Goal: Transaction & Acquisition: Download file/media

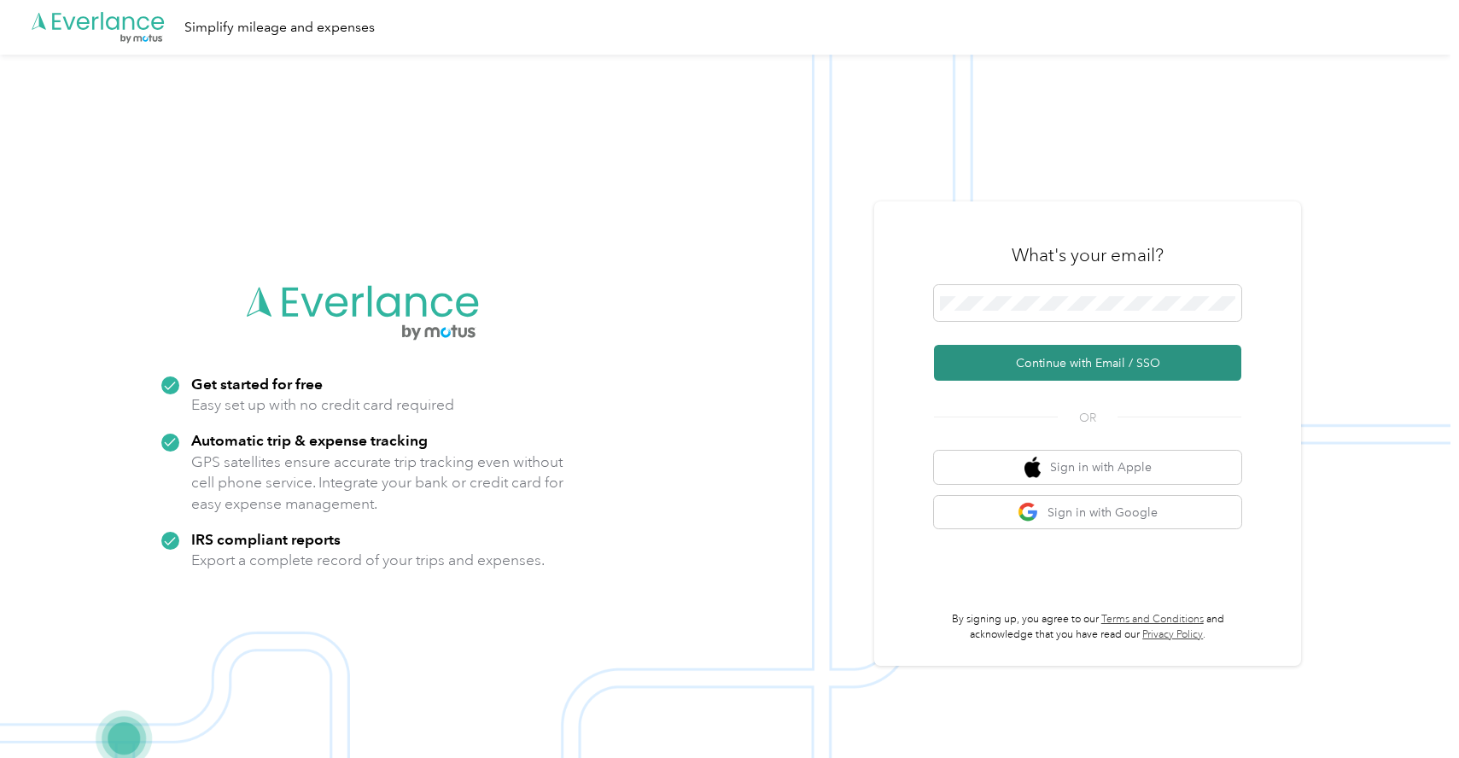
click at [1041, 361] on button "Continue with Email / SSO" at bounding box center [1087, 363] width 307 height 36
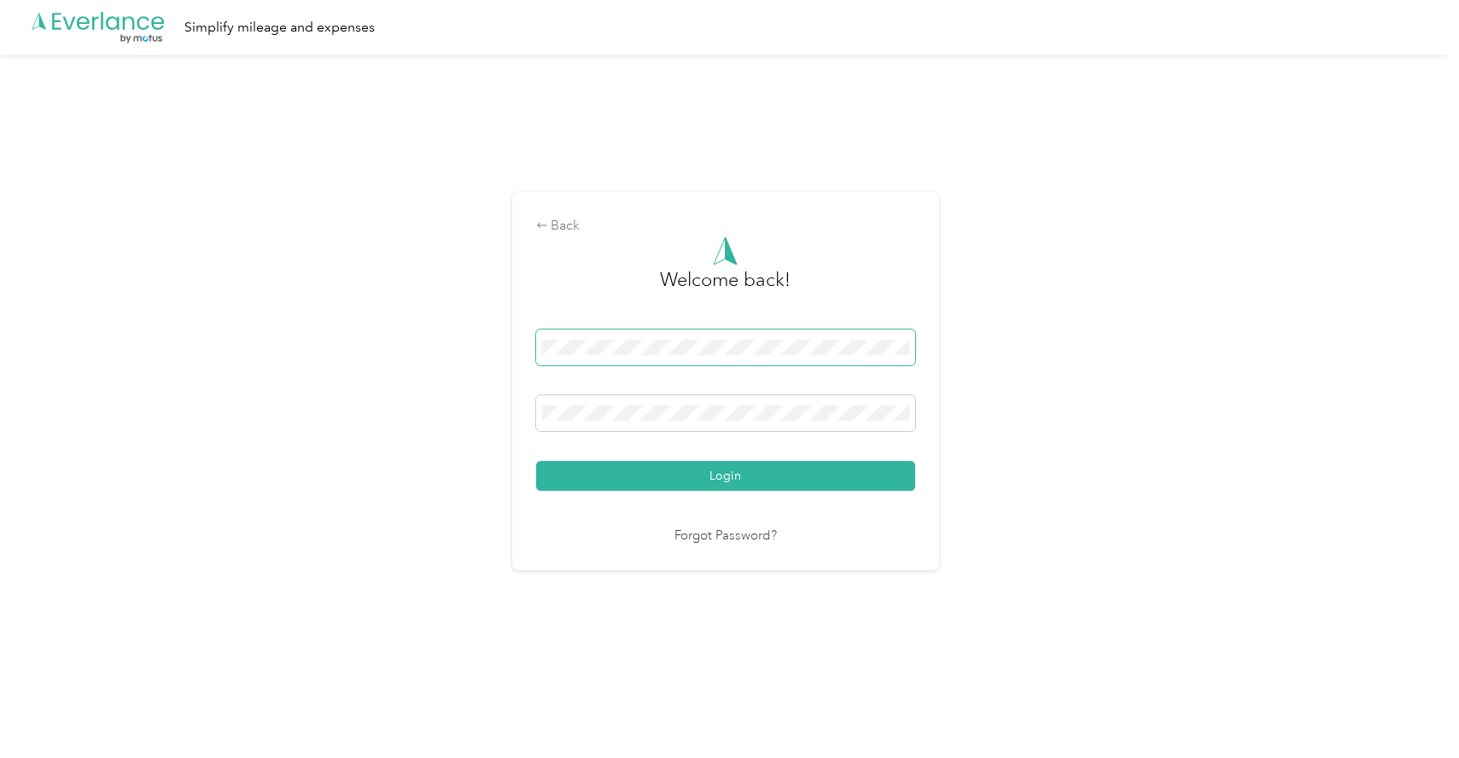
click at [536, 461] on button "Login" at bounding box center [725, 476] width 379 height 30
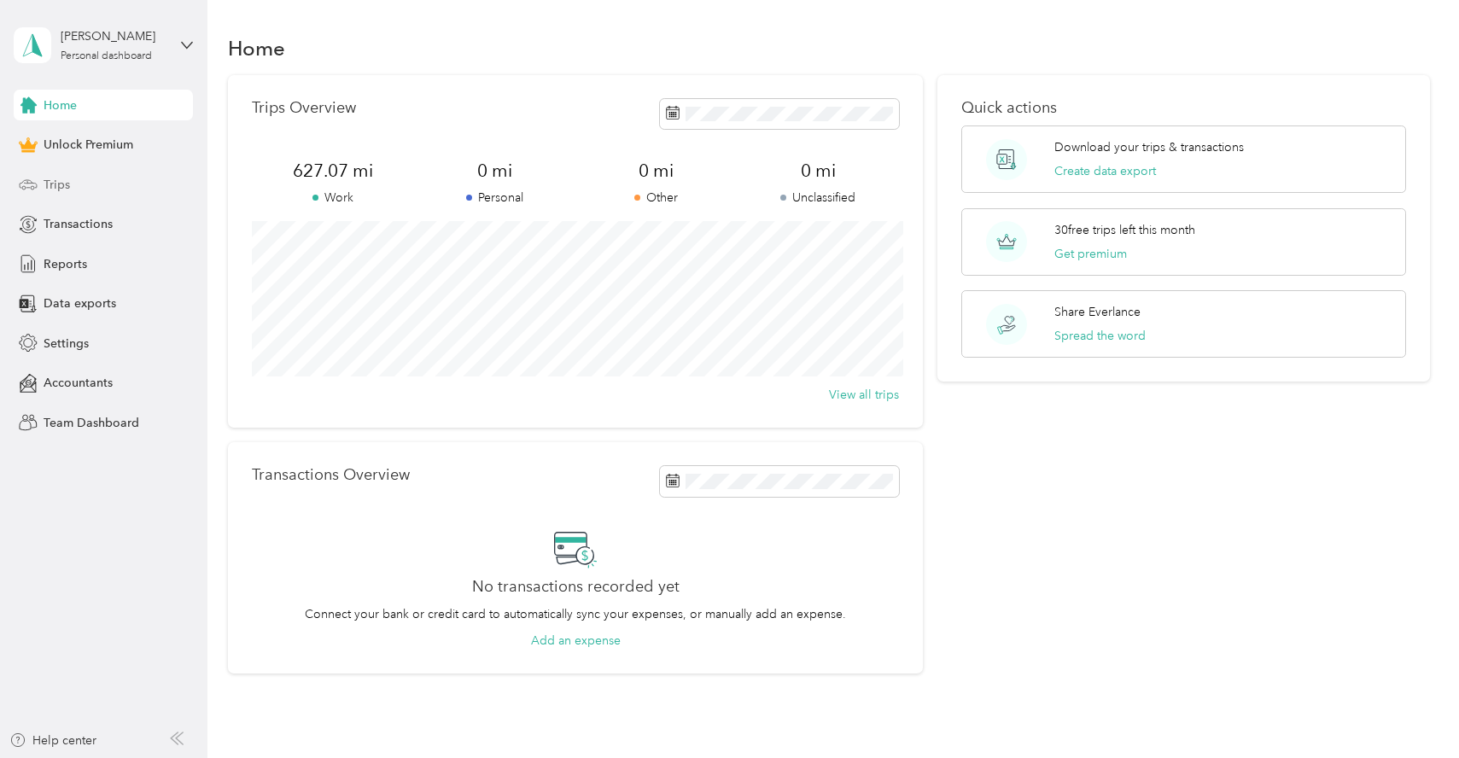
click at [58, 190] on span "Trips" at bounding box center [57, 185] width 26 height 18
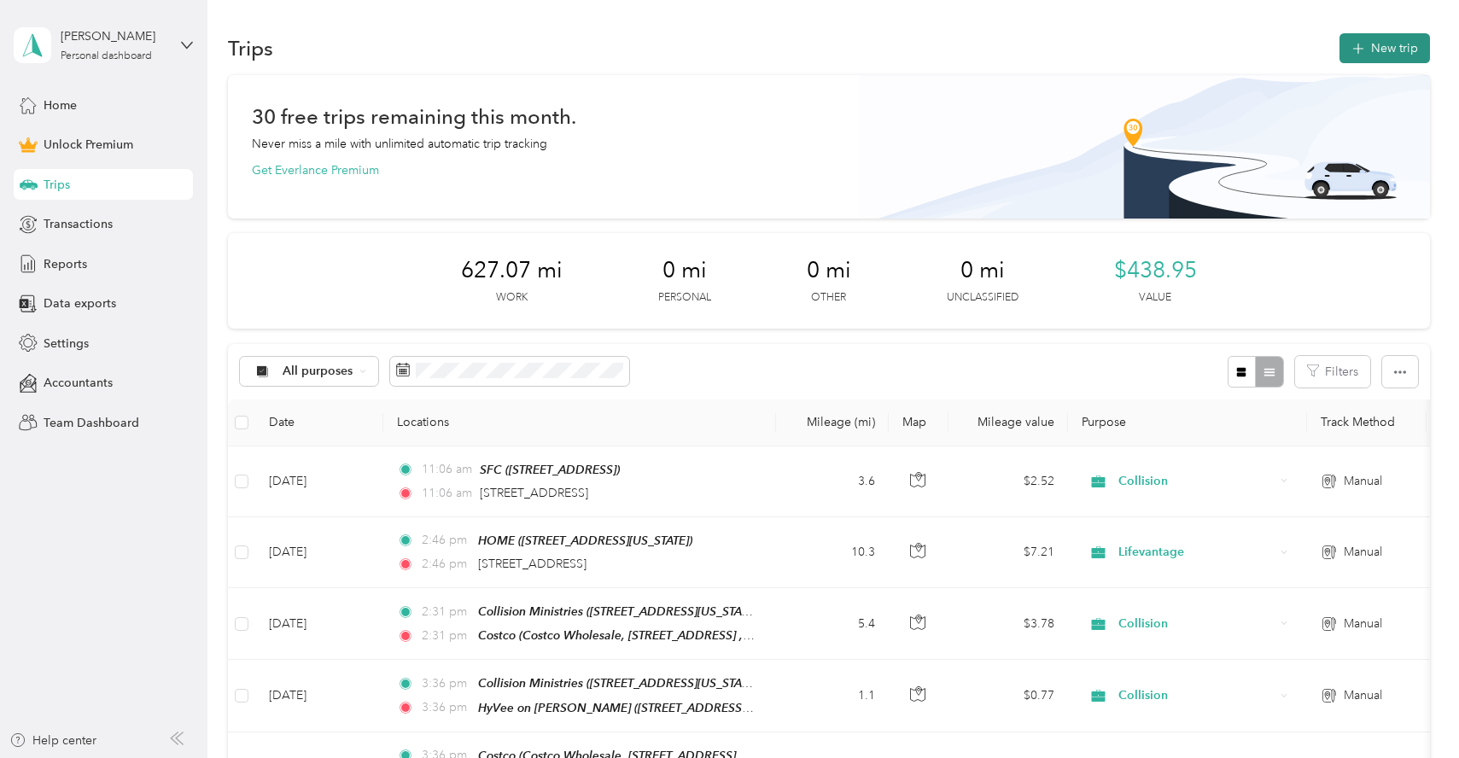
click at [1401, 50] on button "New trip" at bounding box center [1384, 48] width 90 height 30
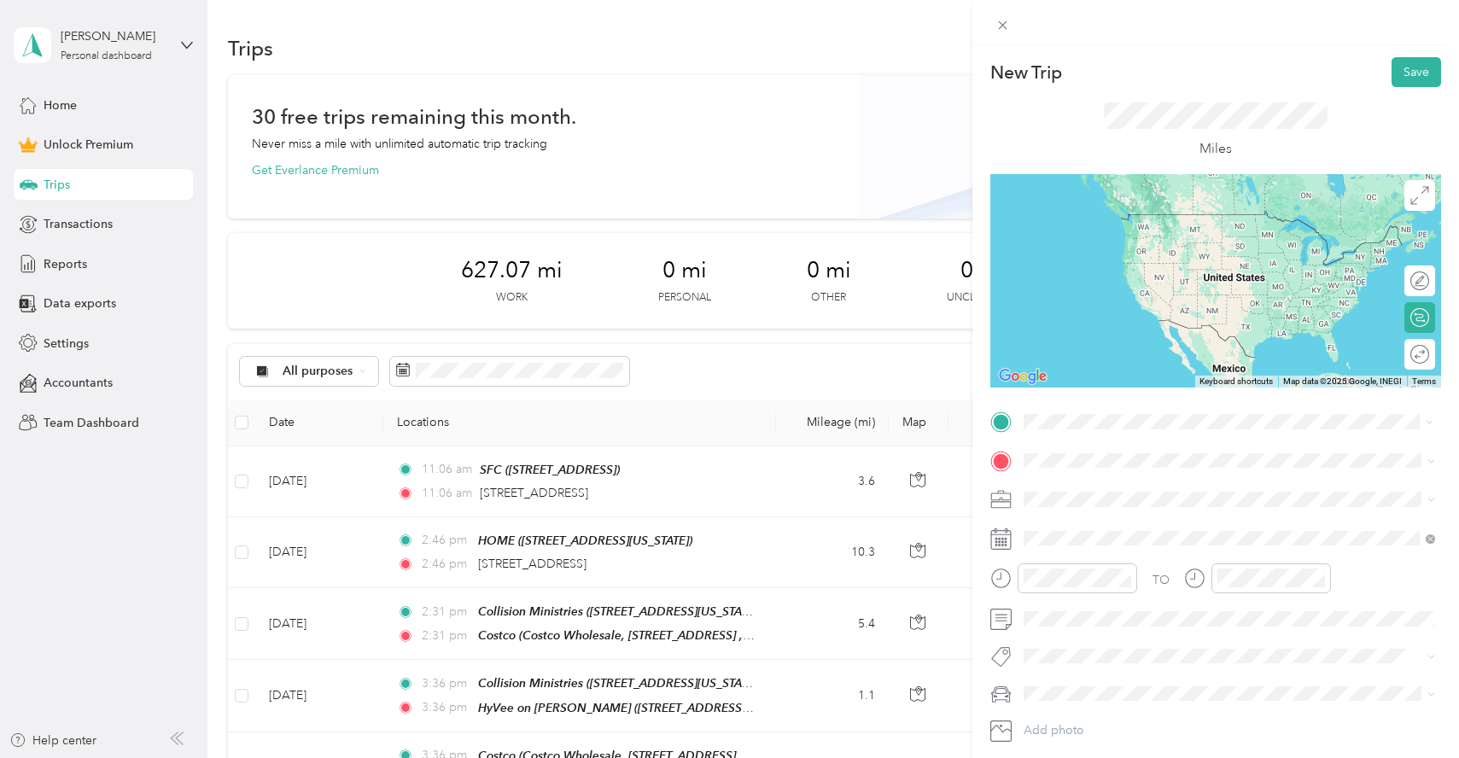
click at [1146, 511] on span "[STREET_ADDRESS][US_STATE]" at bounding box center [1141, 507] width 171 height 15
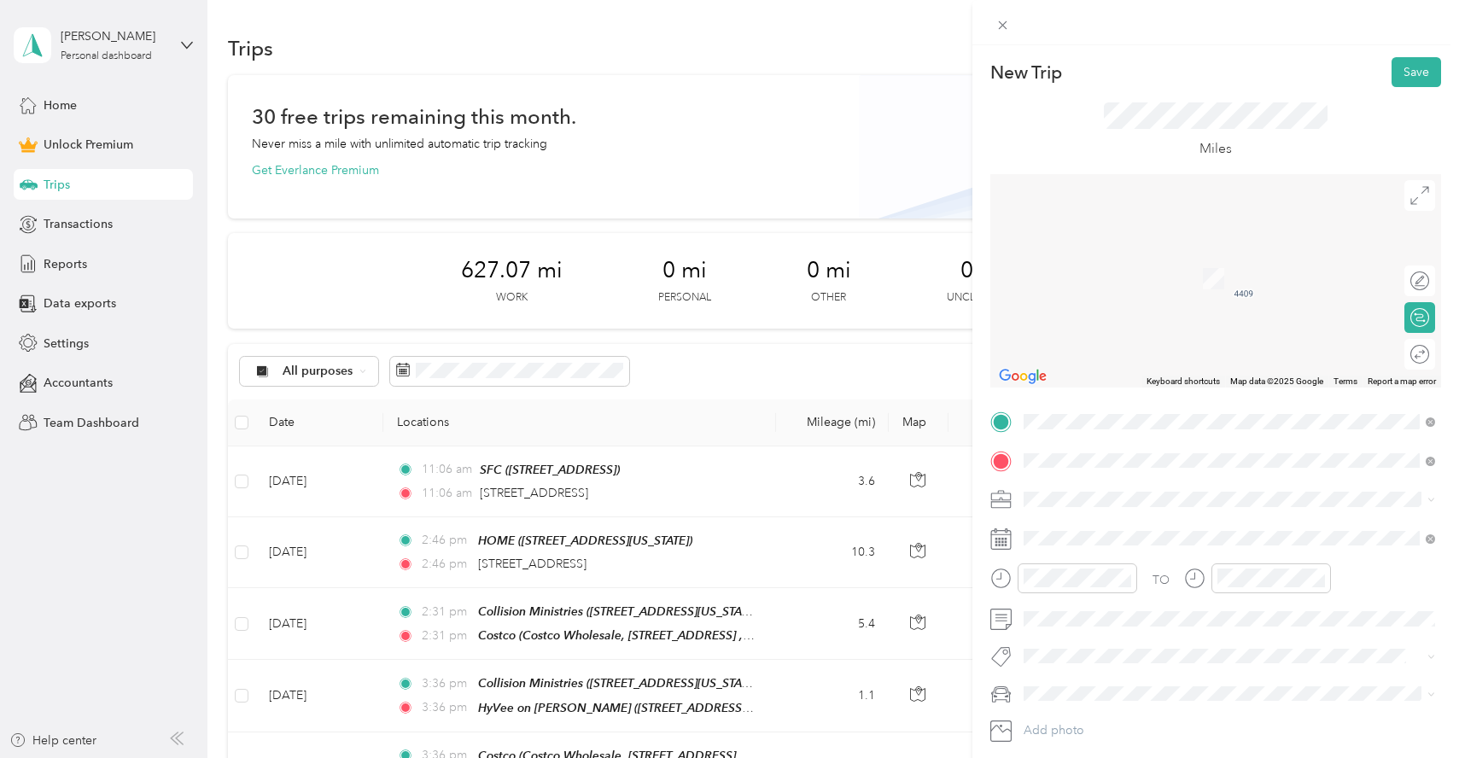
click at [1111, 535] on div "Costco Costco Wholesale, [STREET_ADDRESS][GEOGRAPHIC_DATA]" at bounding box center [1242, 548] width 373 height 54
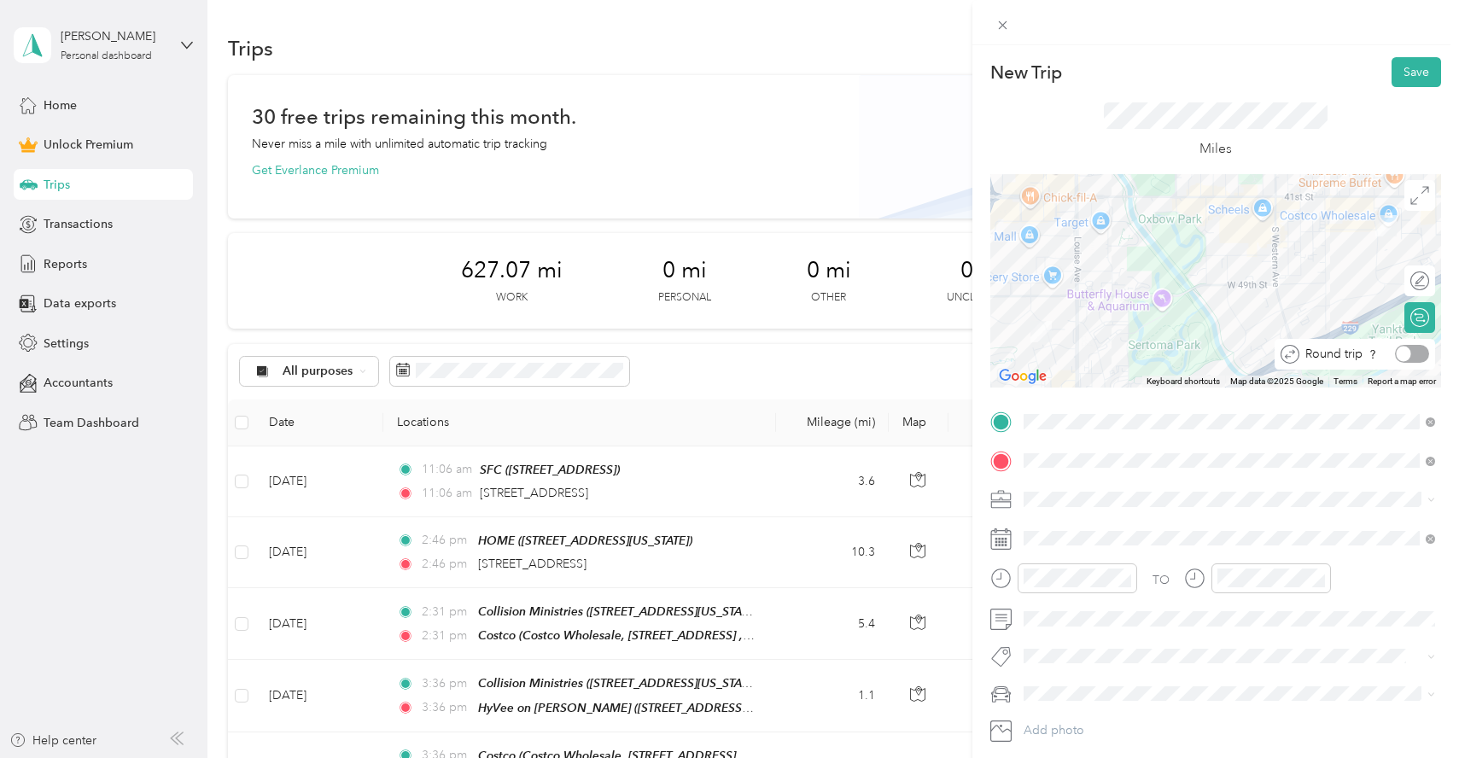
click at [1418, 352] on div at bounding box center [1412, 354] width 34 height 18
click at [1415, 69] on button "Save" at bounding box center [1416, 72] width 50 height 30
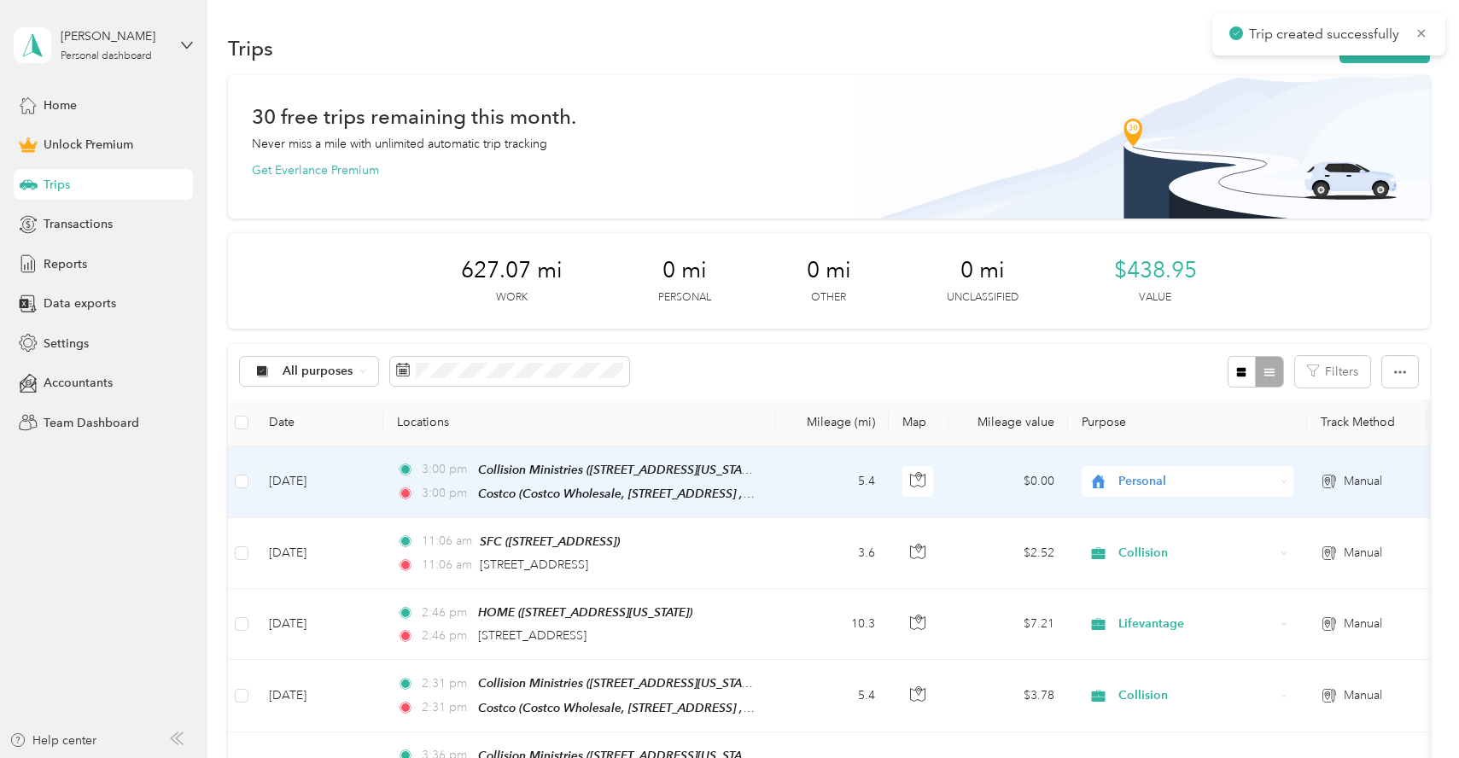
click at [1138, 487] on span "Personal" at bounding box center [1196, 481] width 156 height 19
click at [1142, 607] on li "Collision" at bounding box center [1188, 601] width 212 height 30
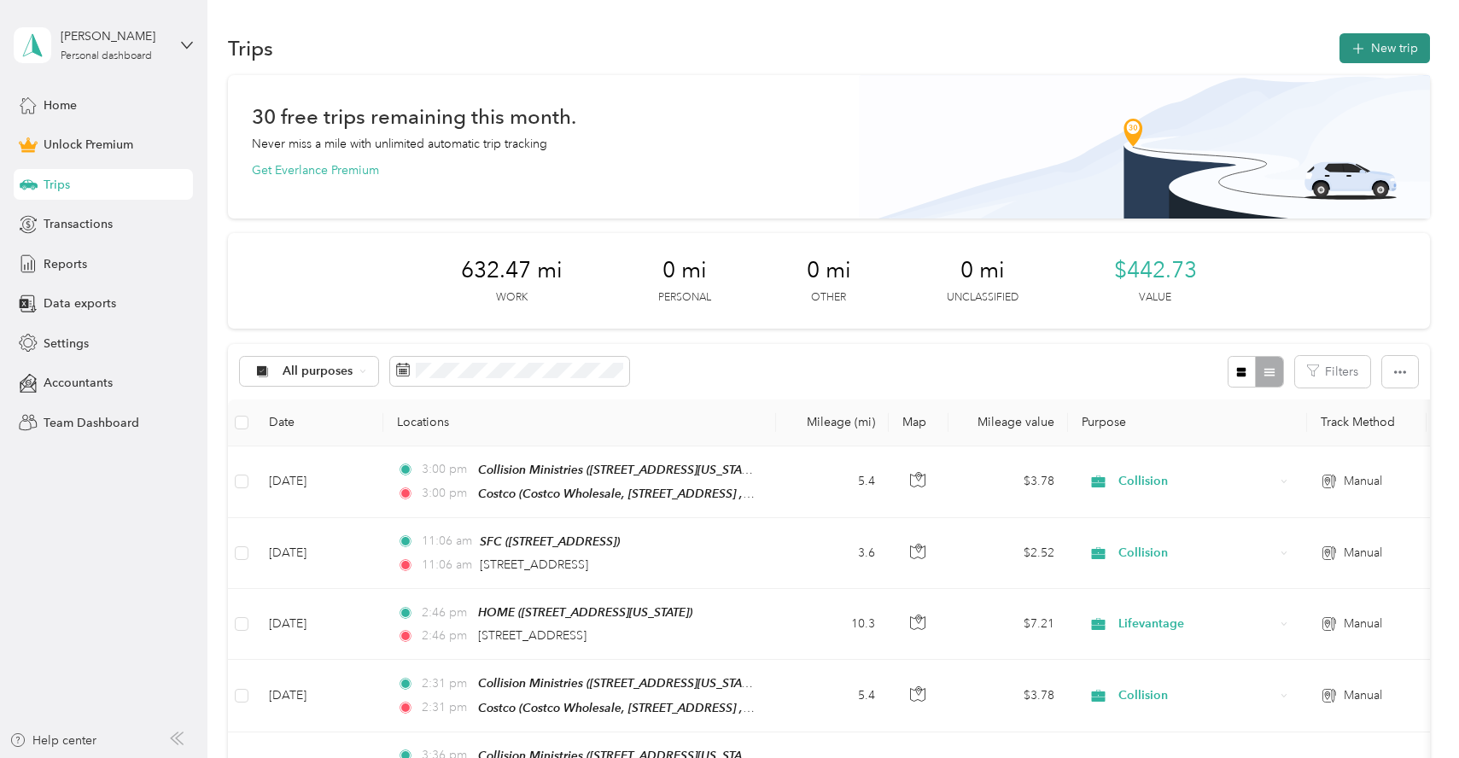
click at [1392, 57] on button "New trip" at bounding box center [1384, 48] width 90 height 30
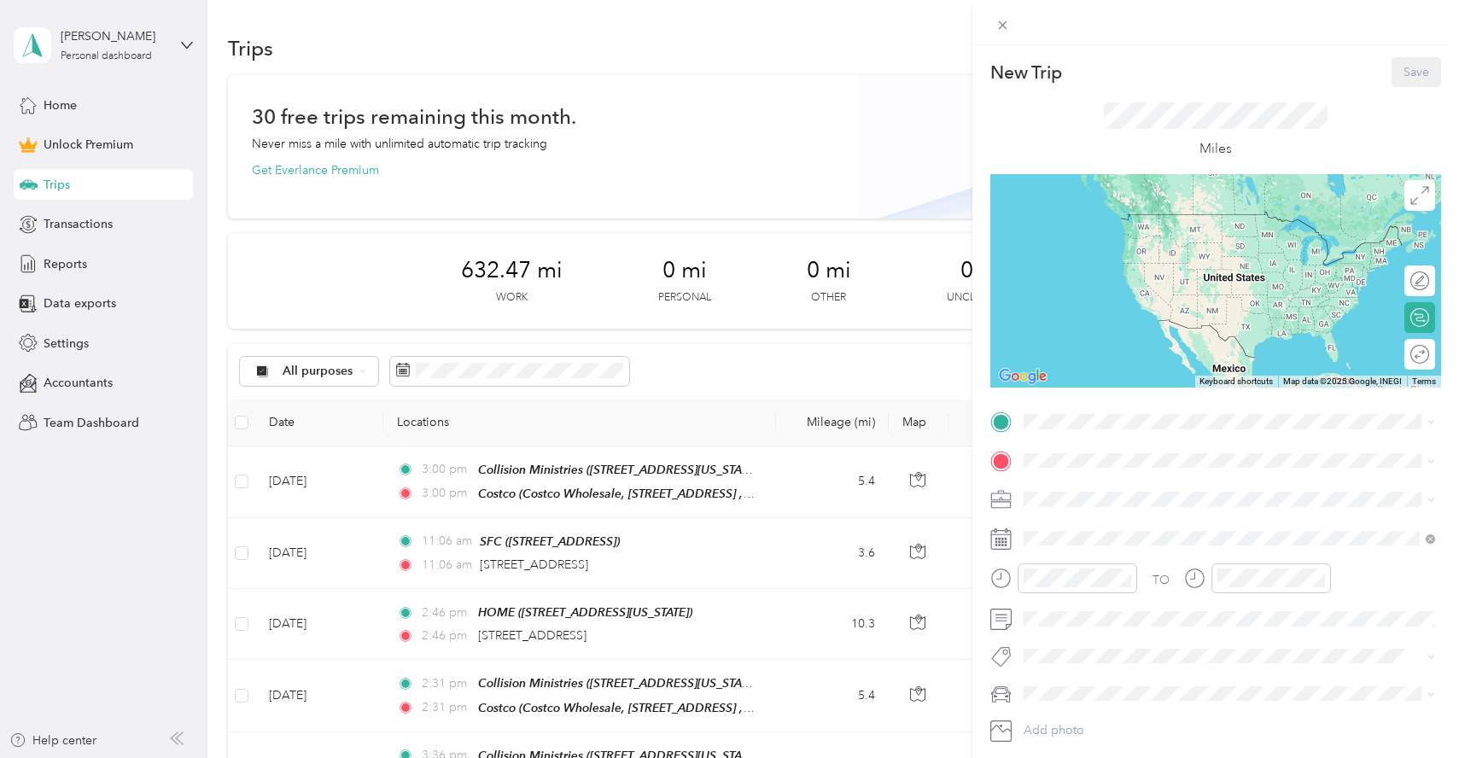
click at [1048, 437] on div "TO Add photo" at bounding box center [1215, 595] width 451 height 374
click at [1127, 508] on span "[STREET_ADDRESS][US_STATE]" at bounding box center [1141, 508] width 171 height 15
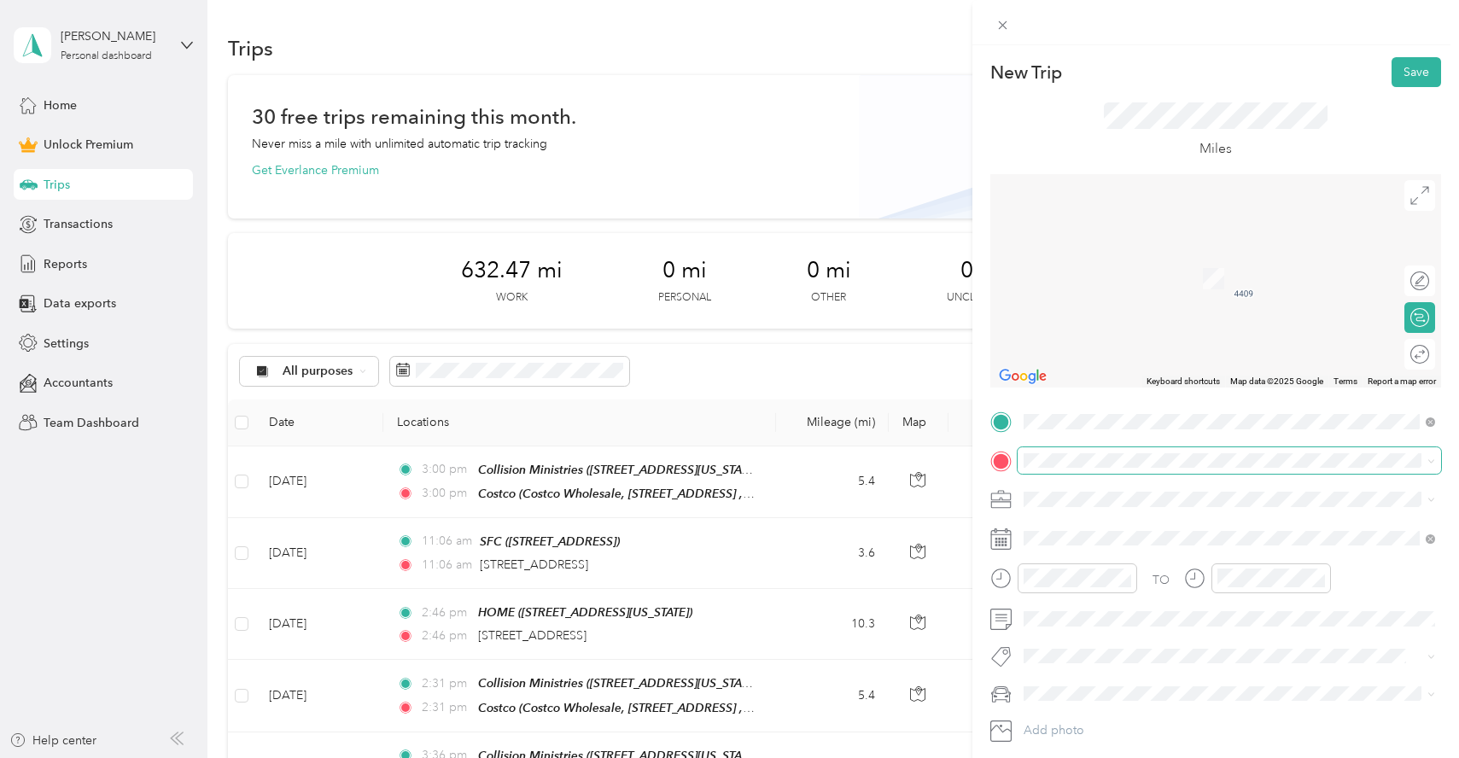
click at [1072, 469] on span at bounding box center [1229, 460] width 423 height 27
click at [1132, 528] on span "[STREET_ADDRESS][US_STATE]" at bounding box center [1141, 520] width 171 height 15
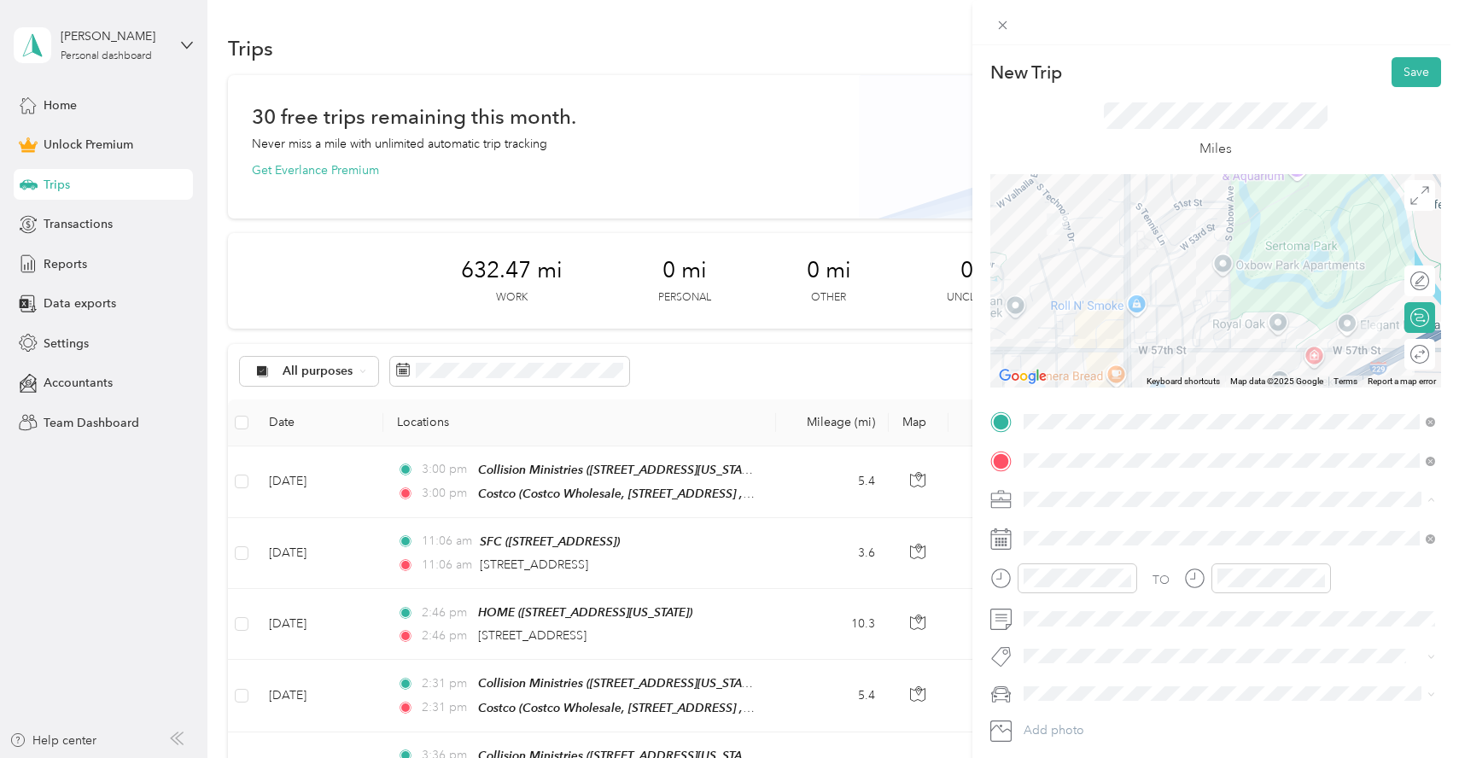
click at [1057, 620] on span "Collision" at bounding box center [1053, 619] width 46 height 15
click at [1047, 400] on div "05" at bounding box center [1041, 399] width 41 height 24
click at [1233, 401] on div "05" at bounding box center [1235, 399] width 41 height 24
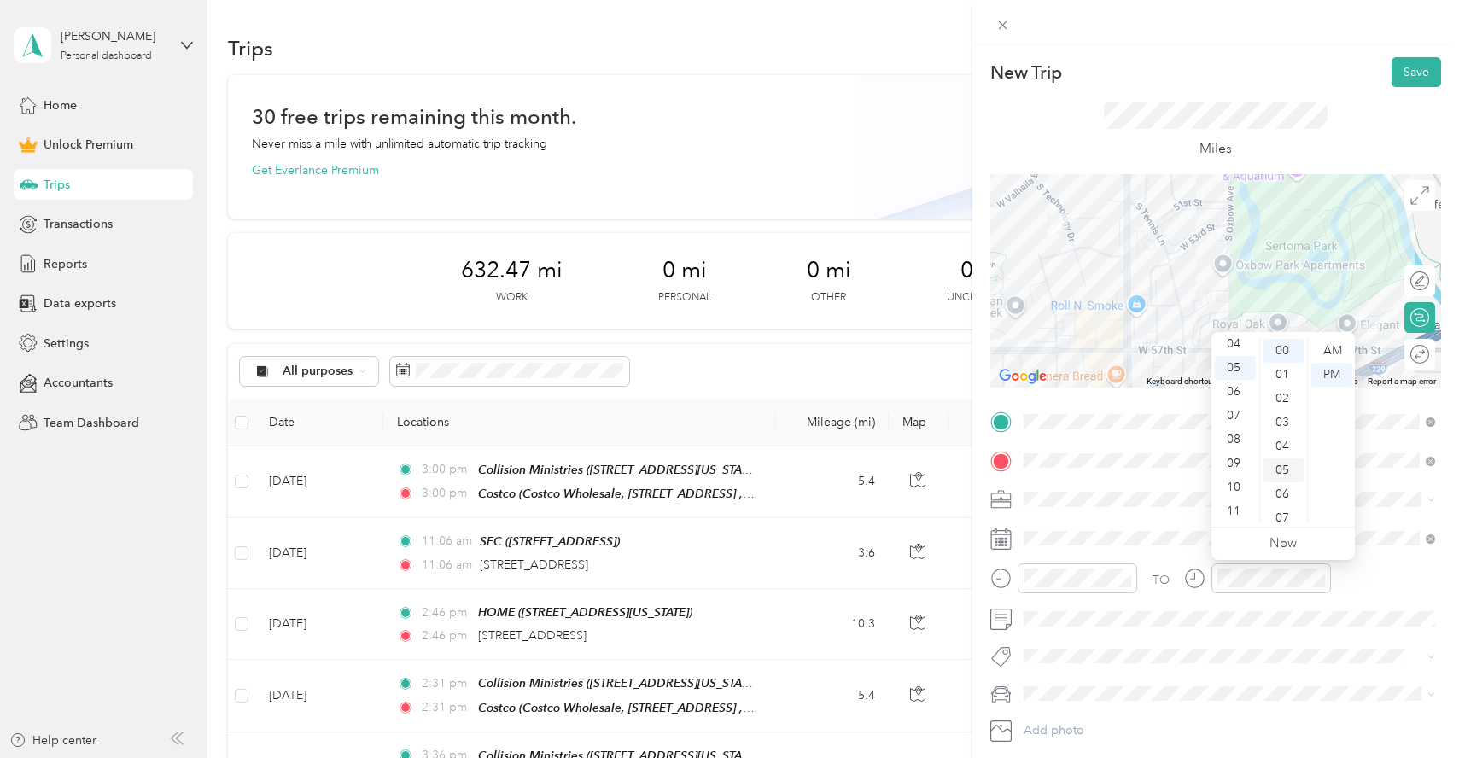
click at [1284, 470] on div "05" at bounding box center [1283, 470] width 41 height 24
click at [1056, 627] on span at bounding box center [1229, 618] width 423 height 27
click at [1416, 74] on button "Save" at bounding box center [1416, 72] width 50 height 30
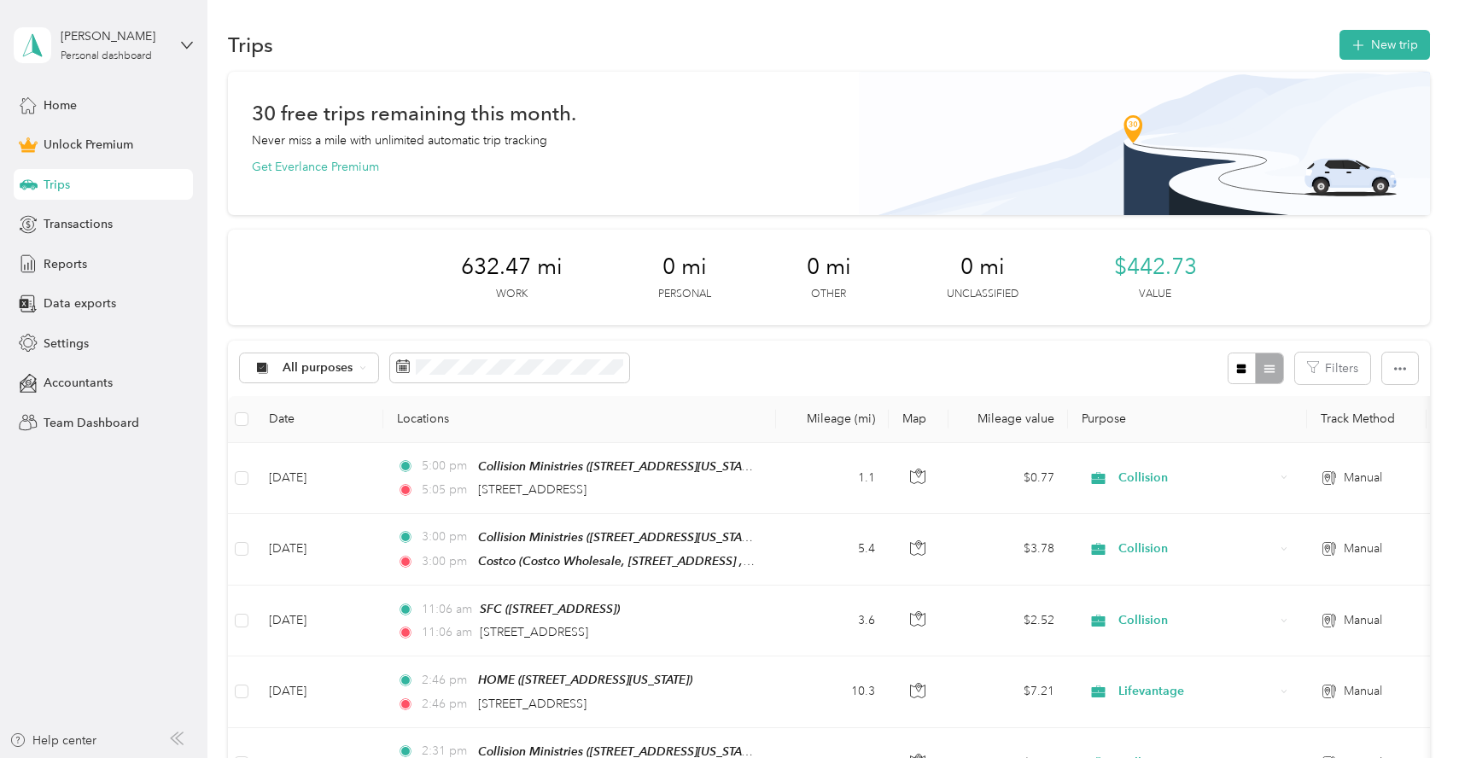
scroll to position [0, 0]
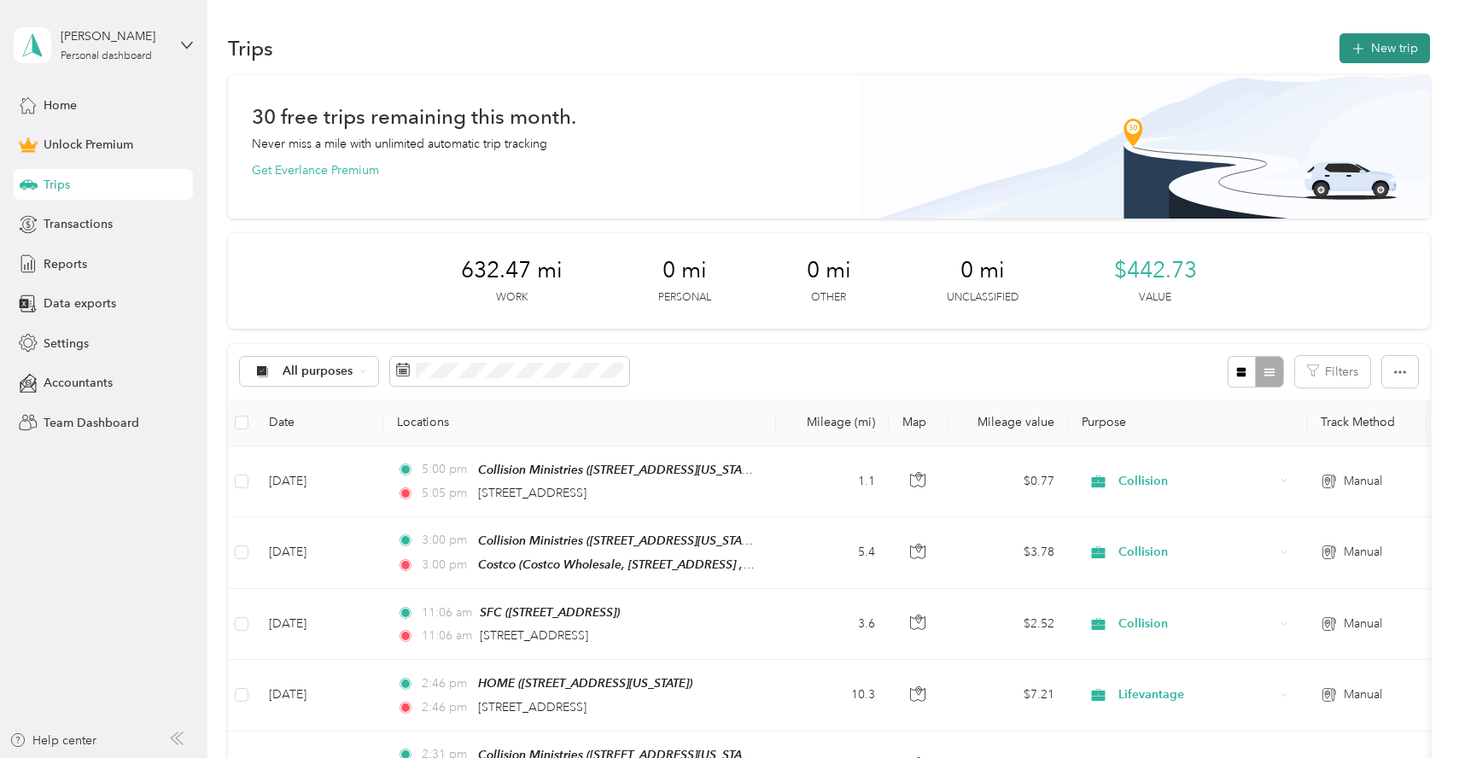
click at [1387, 53] on button "New trip" at bounding box center [1384, 48] width 90 height 30
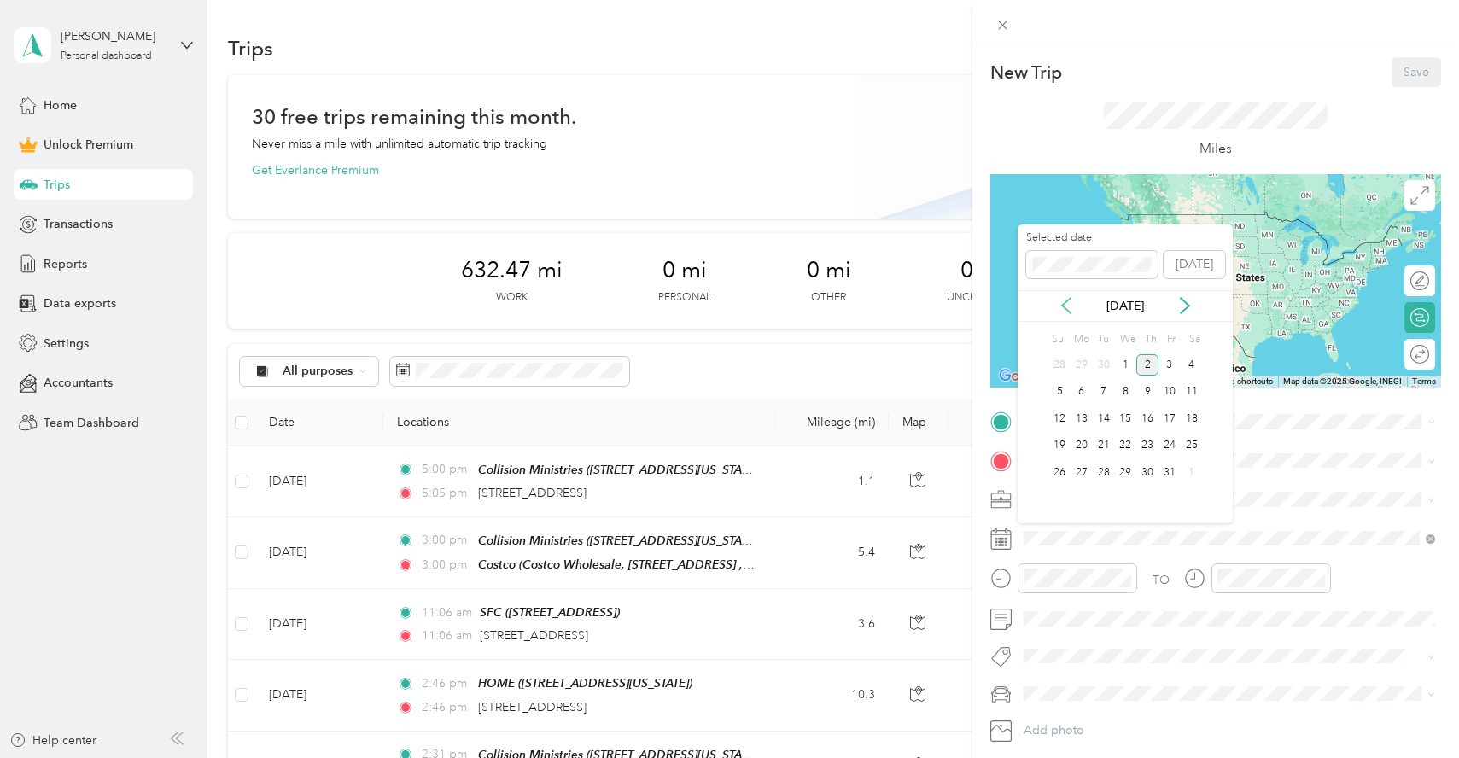
click at [1063, 303] on icon at bounding box center [1066, 305] width 9 height 15
click at [1166, 445] on div "26" at bounding box center [1169, 445] width 22 height 21
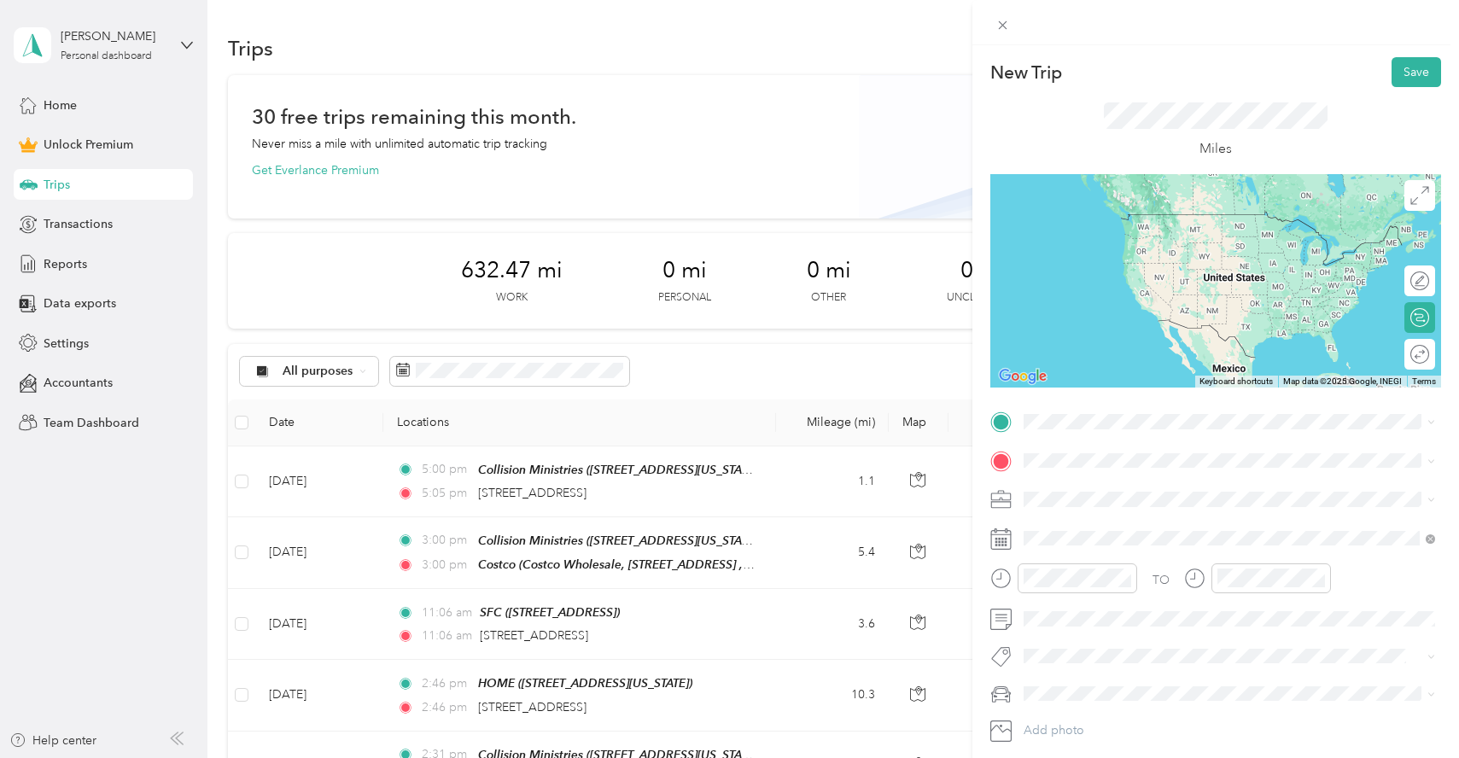
click at [1042, 490] on span at bounding box center [1229, 499] width 423 height 27
click at [1057, 619] on span "Collision" at bounding box center [1053, 619] width 46 height 15
click at [1147, 553] on div "HyVee 57th [STREET_ADDRESS]" at bounding box center [1110, 553] width 108 height 36
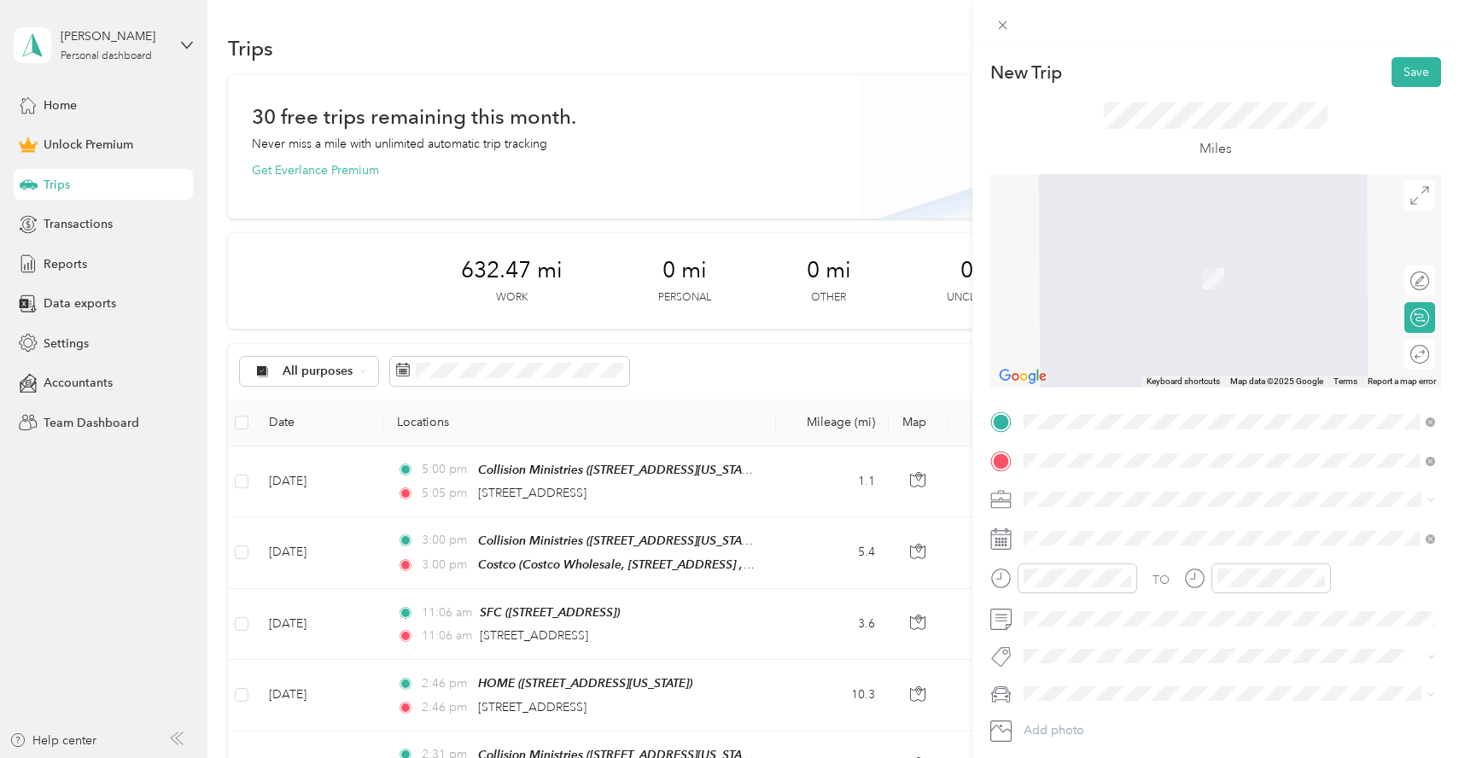
click at [1091, 545] on span "[STREET_ADDRESS][US_STATE]" at bounding box center [1141, 547] width 171 height 15
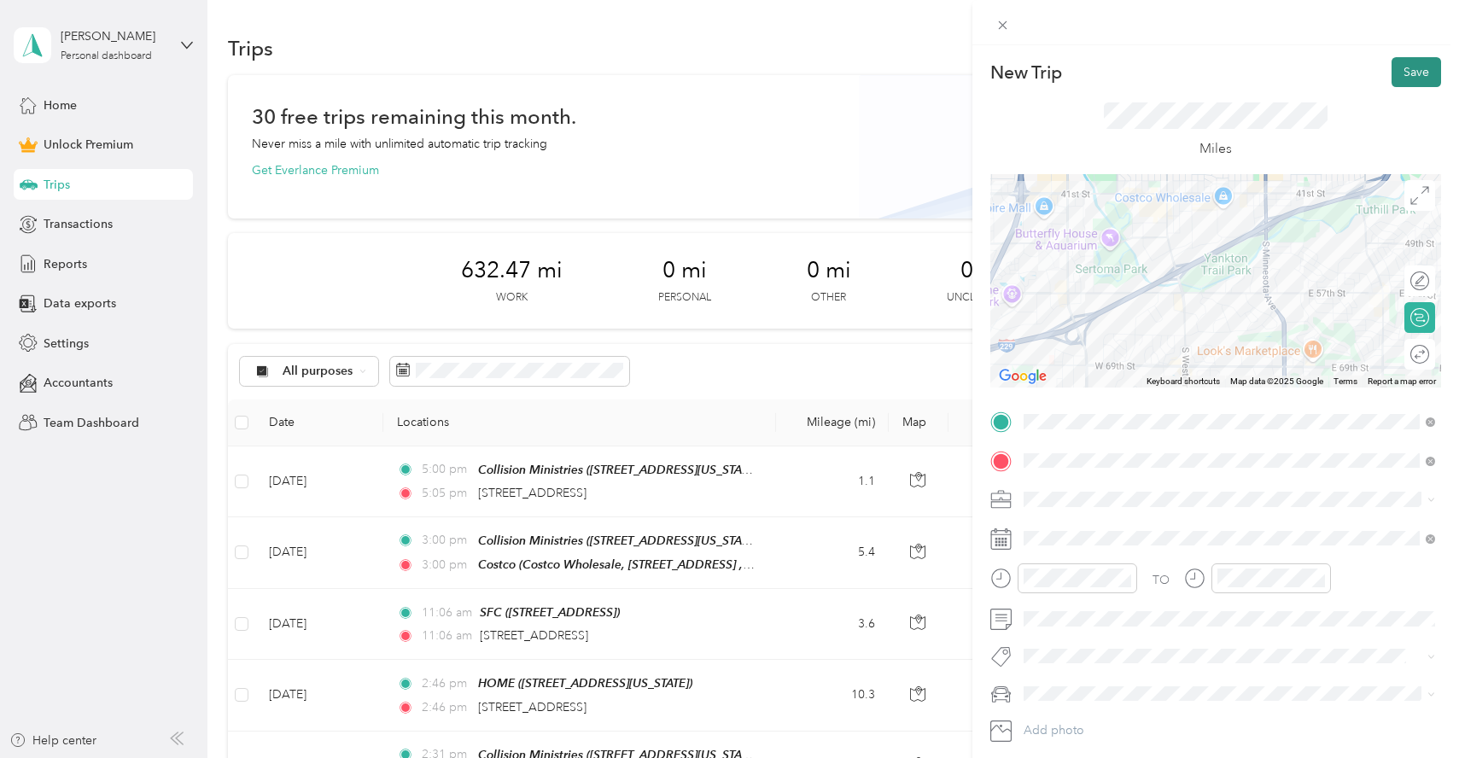
click at [1419, 67] on button "Save" at bounding box center [1416, 72] width 50 height 30
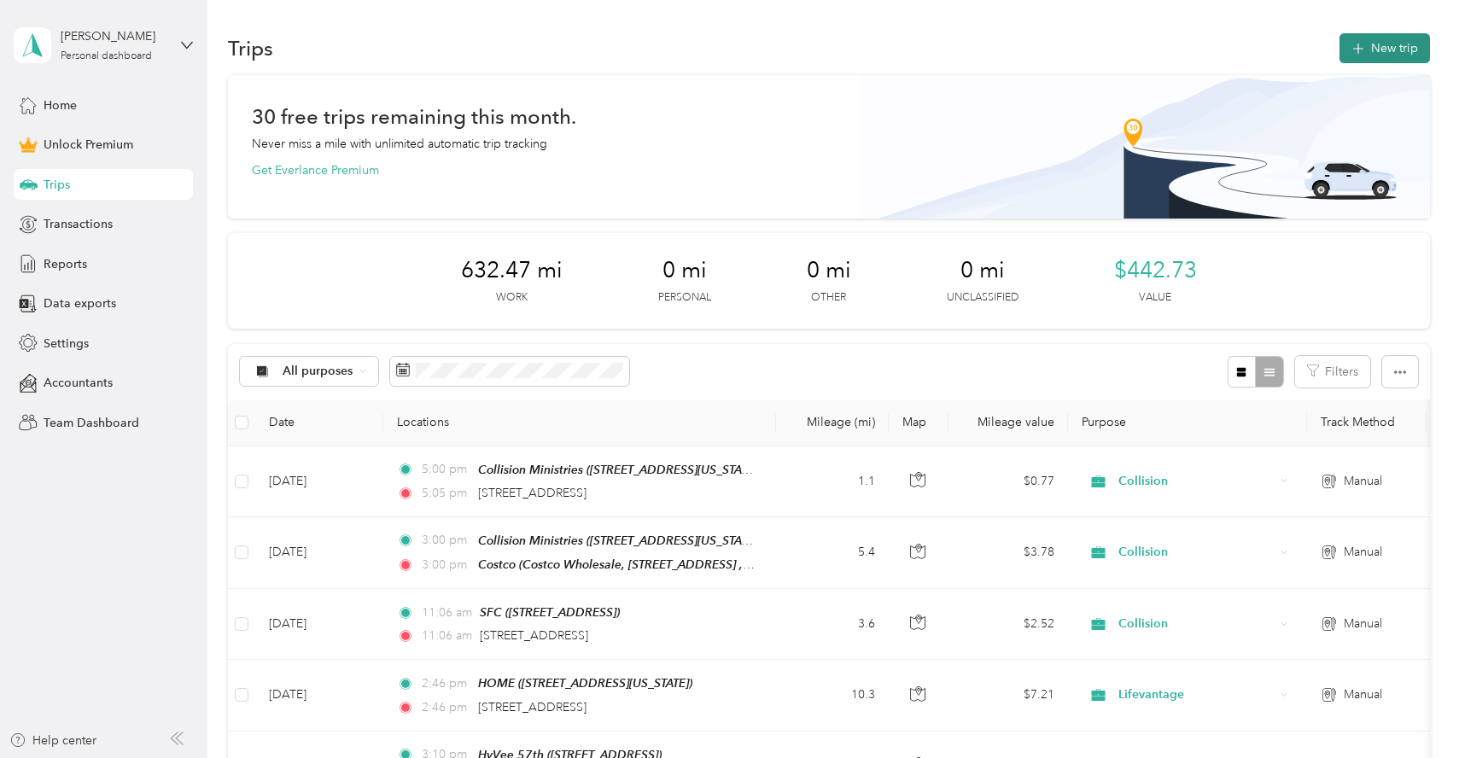
click at [1402, 44] on button "New trip" at bounding box center [1384, 48] width 90 height 30
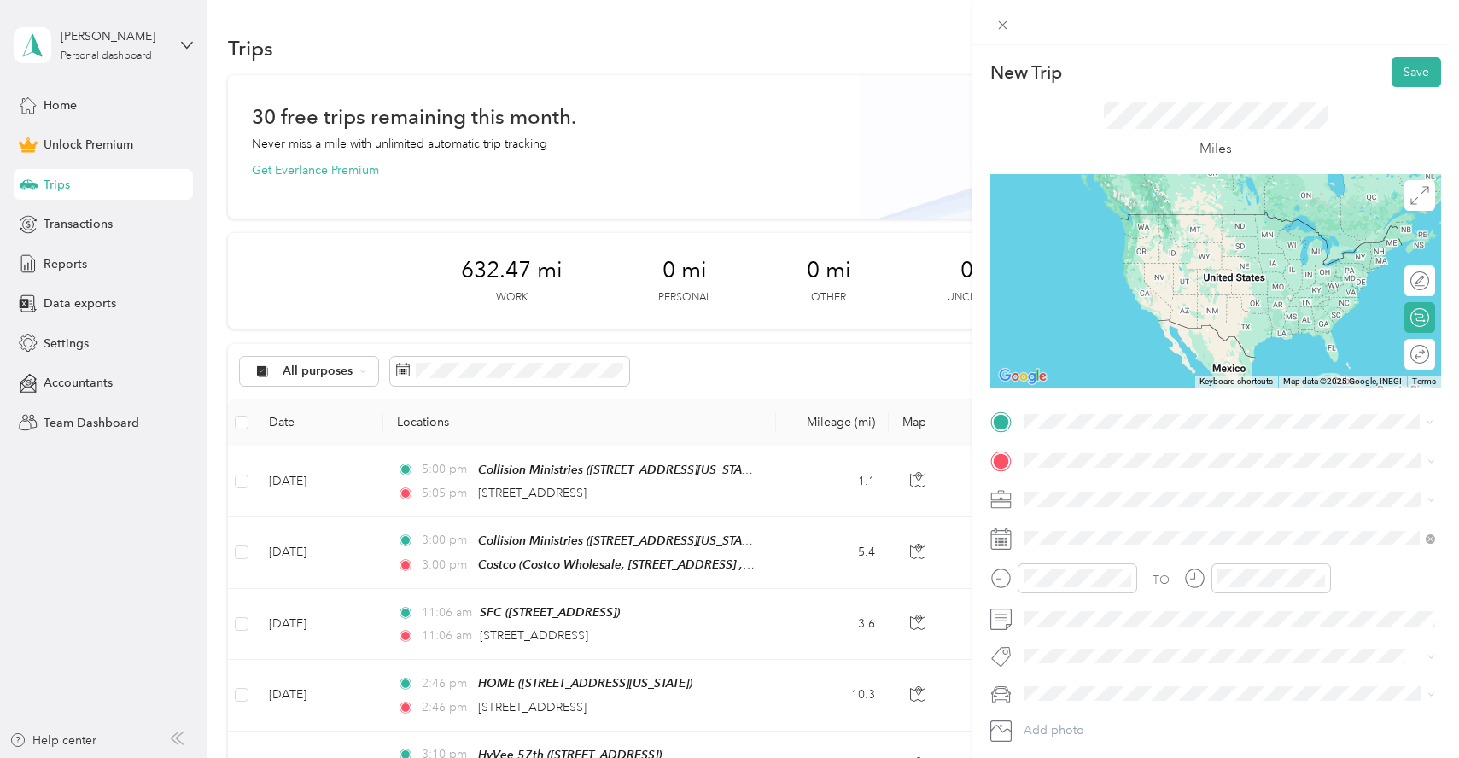
click at [1112, 548] on div "HyVee 57th [STREET_ADDRESS]" at bounding box center [1110, 553] width 108 height 36
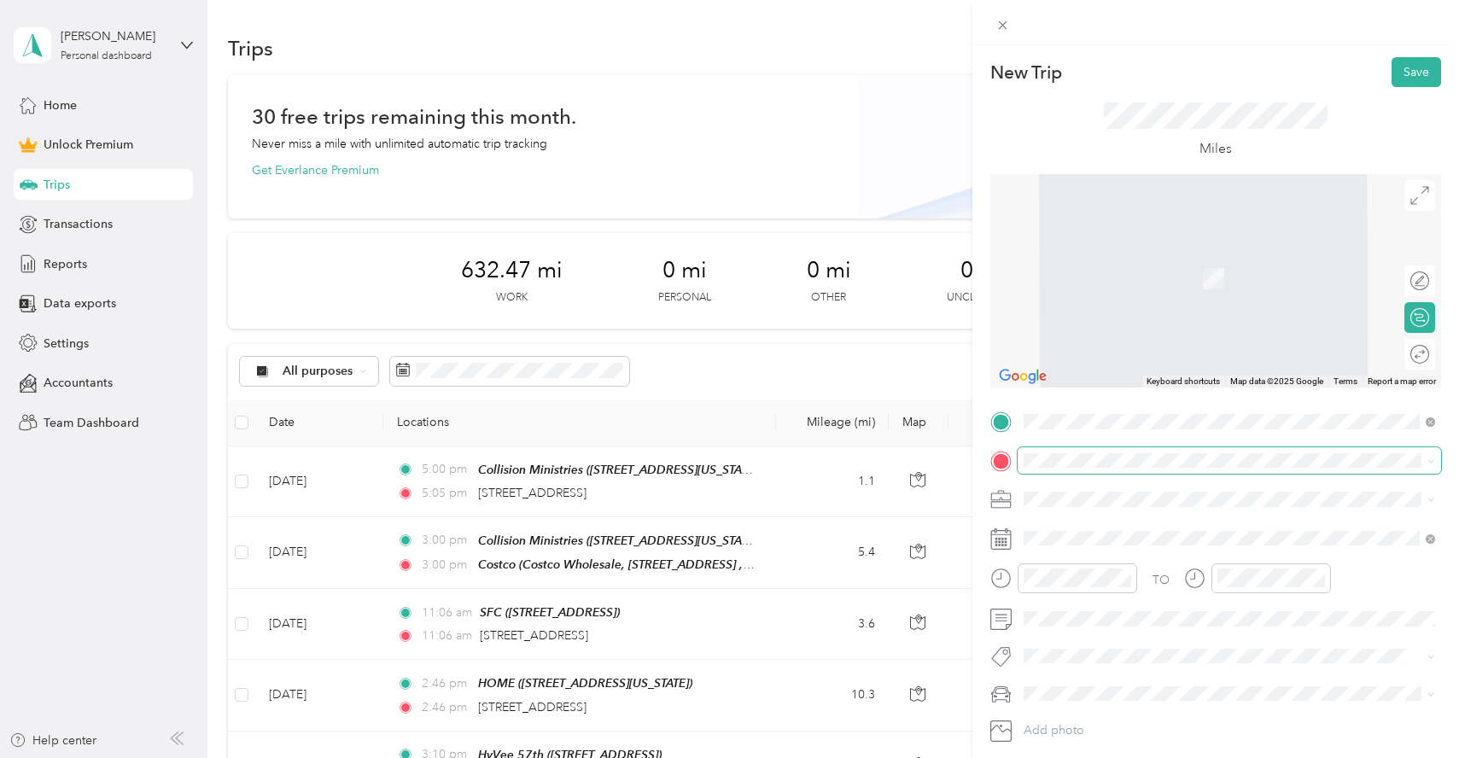
click at [1099, 470] on span at bounding box center [1229, 460] width 423 height 27
click at [1073, 449] on span at bounding box center [1229, 460] width 423 height 27
click at [1070, 447] on span at bounding box center [1229, 460] width 423 height 27
click at [1105, 534] on div "Collision Ministries [STREET_ADDRESS][US_STATE]" at bounding box center [1141, 539] width 171 height 36
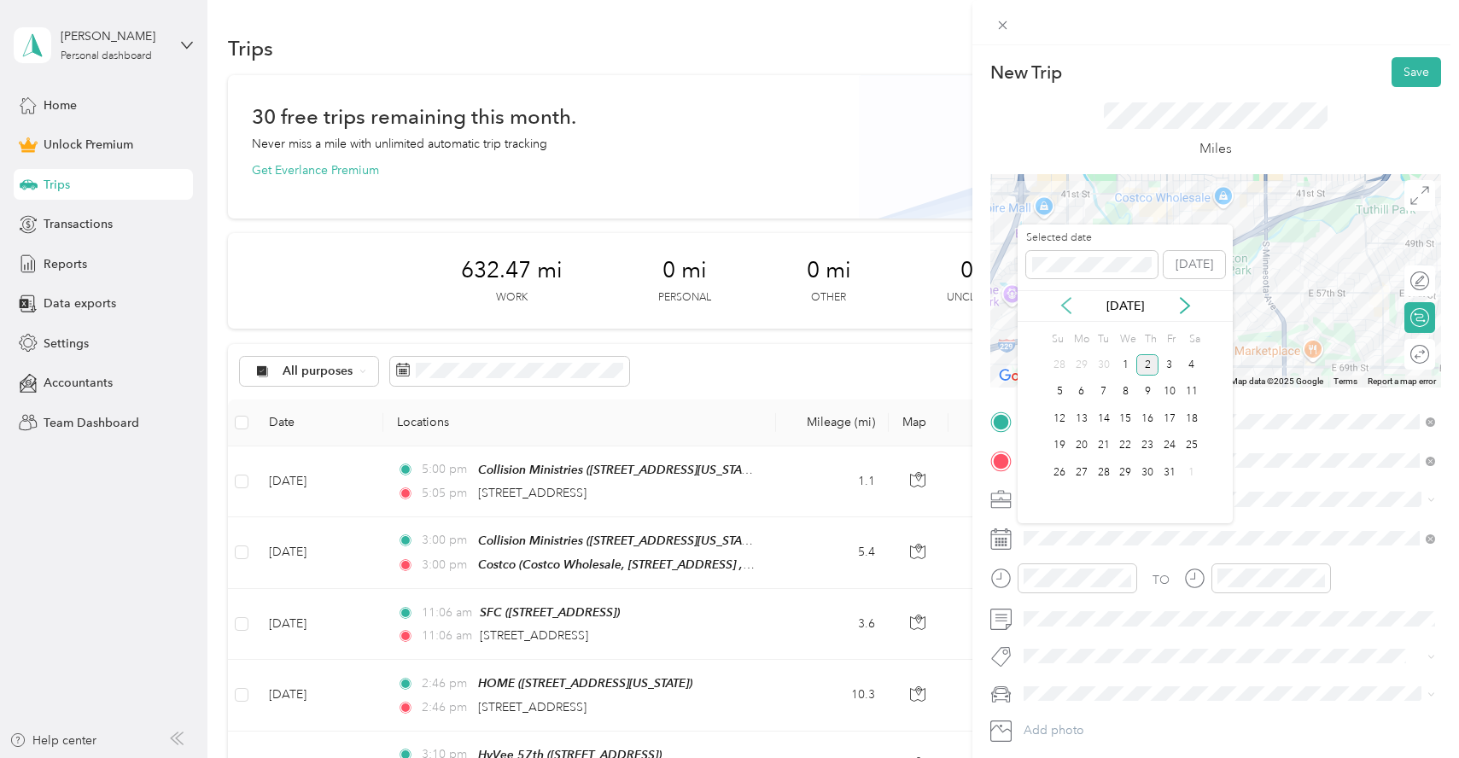
click at [1065, 303] on icon at bounding box center [1066, 305] width 17 height 17
click at [1100, 445] on div "23" at bounding box center [1104, 445] width 22 height 21
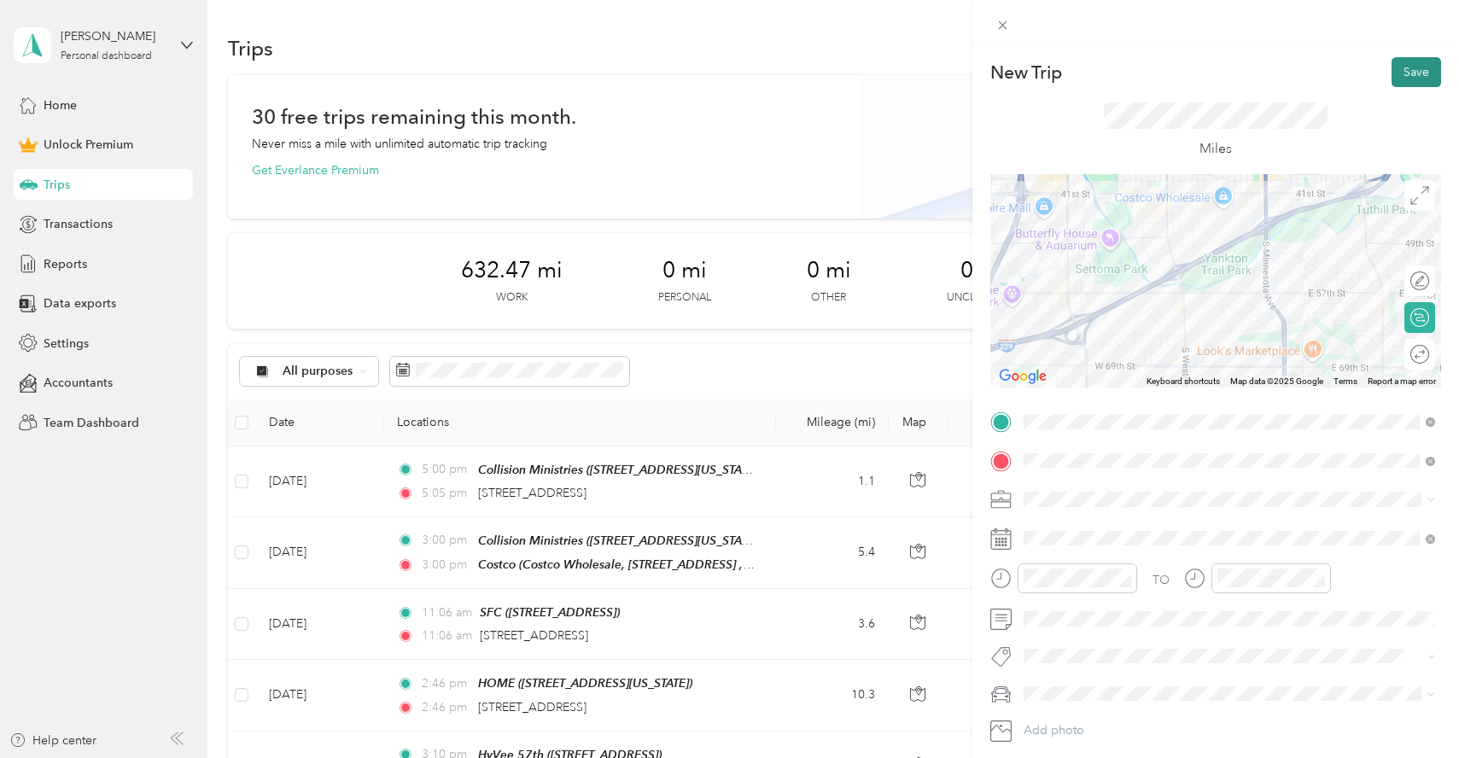
click at [1418, 78] on button "Save" at bounding box center [1416, 72] width 50 height 30
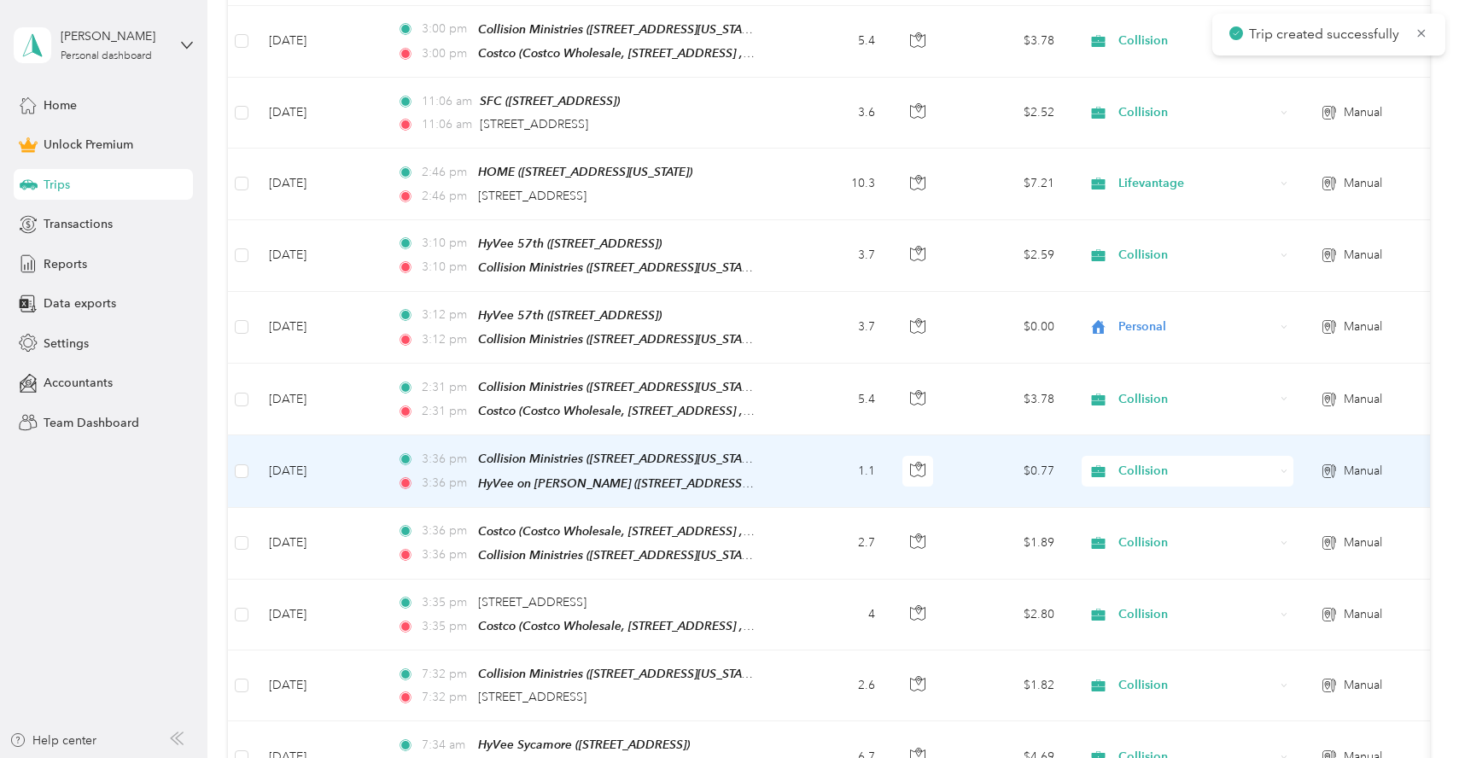
scroll to position [512, 0]
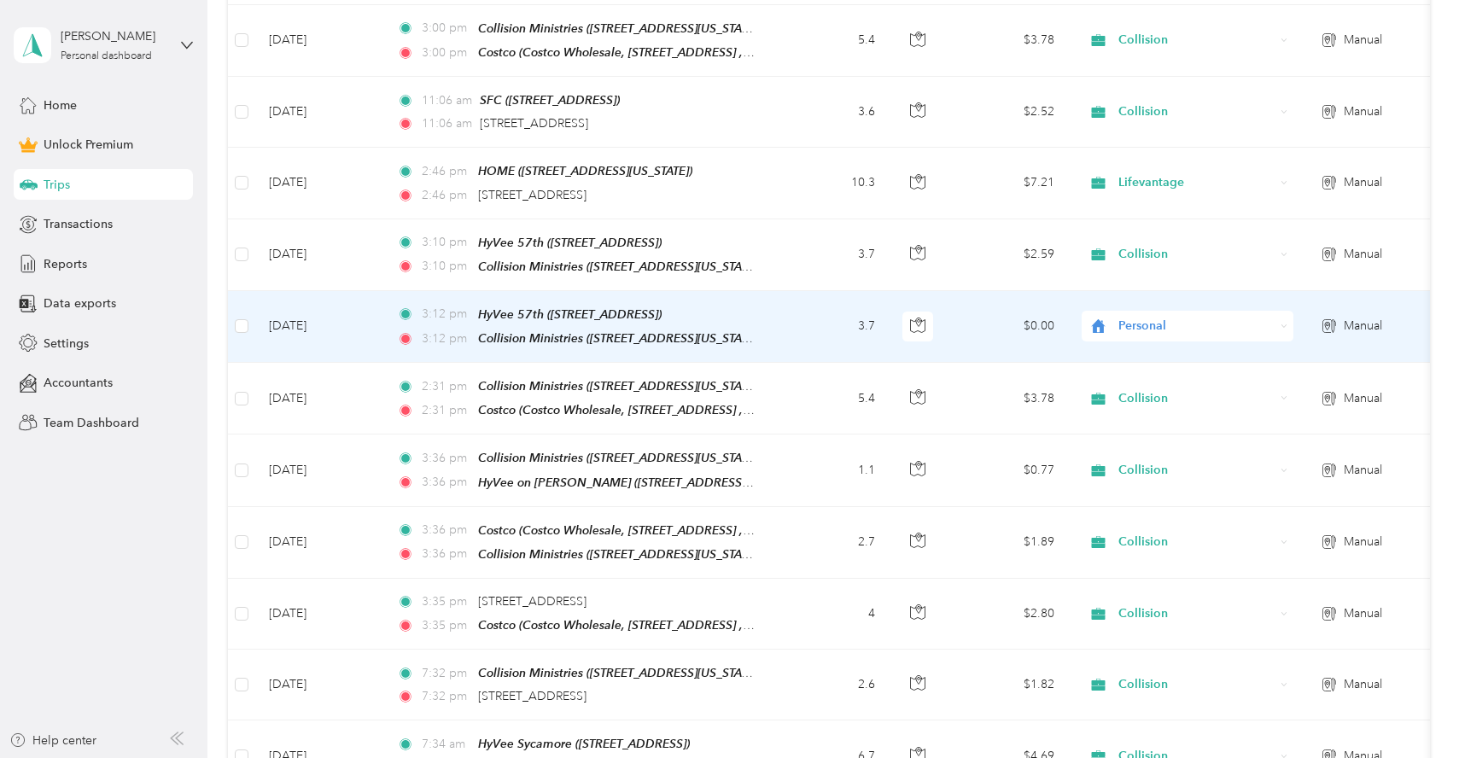
click at [1135, 325] on span "Personal" at bounding box center [1196, 326] width 156 height 19
click at [1147, 444] on span "Collision" at bounding box center [1203, 444] width 158 height 18
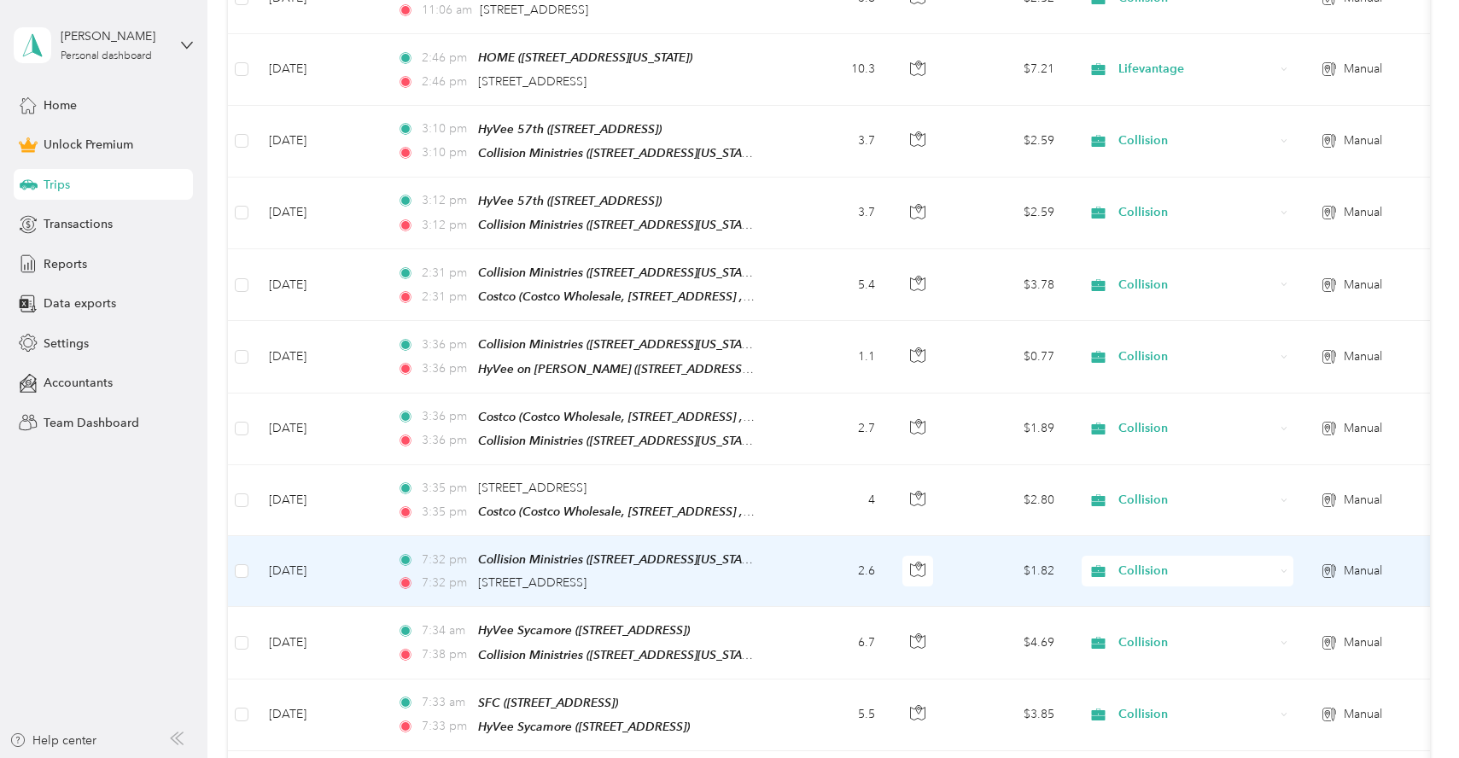
scroll to position [631, 0]
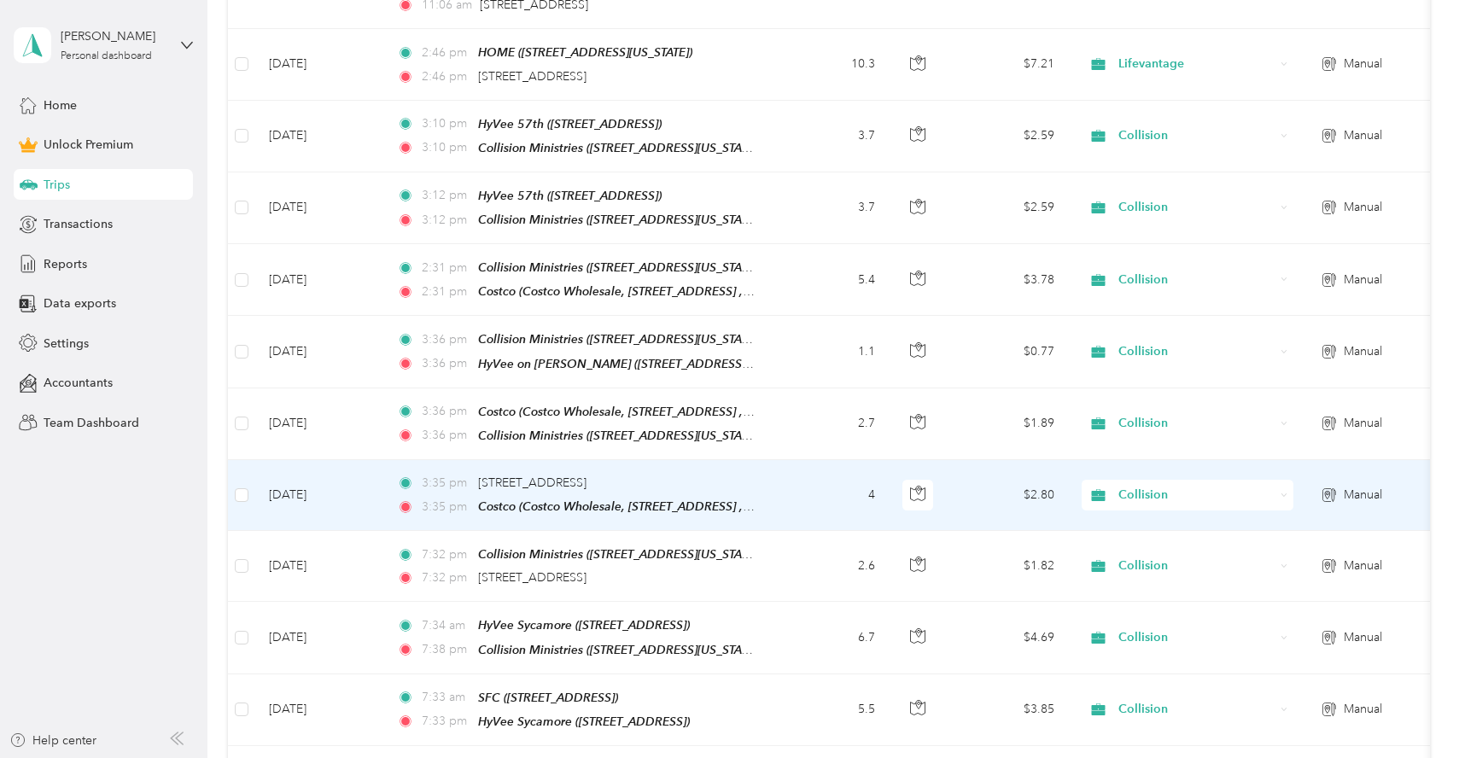
click at [761, 480] on td "3:35 pm [STREET_ADDRESS] 3:35 pm Costco (Costco Wholesale, [STREET_ADDRESS] , […" at bounding box center [579, 495] width 393 height 71
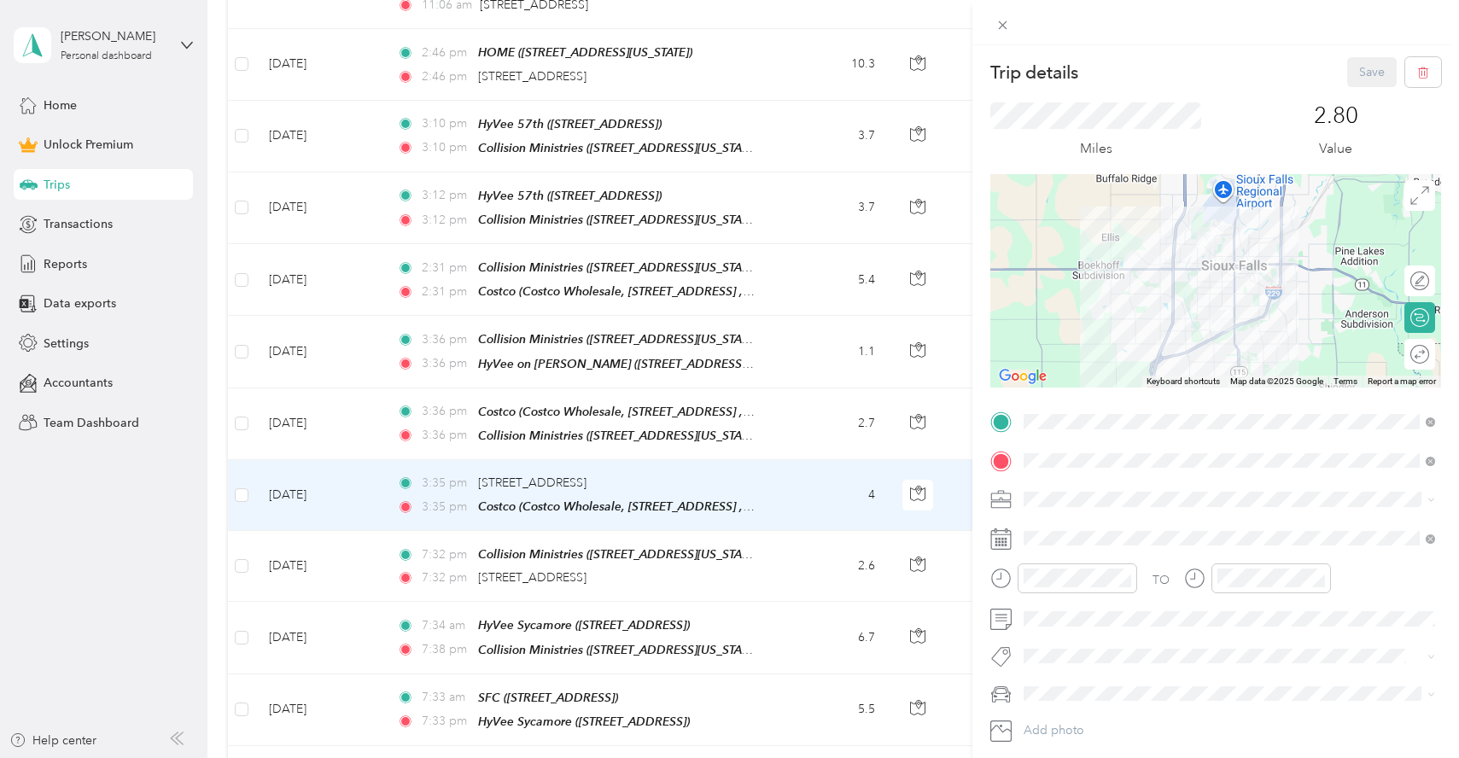
click at [803, 424] on div "Trip details Save This trip cannot be edited because it is either under review,…" at bounding box center [729, 379] width 1459 height 758
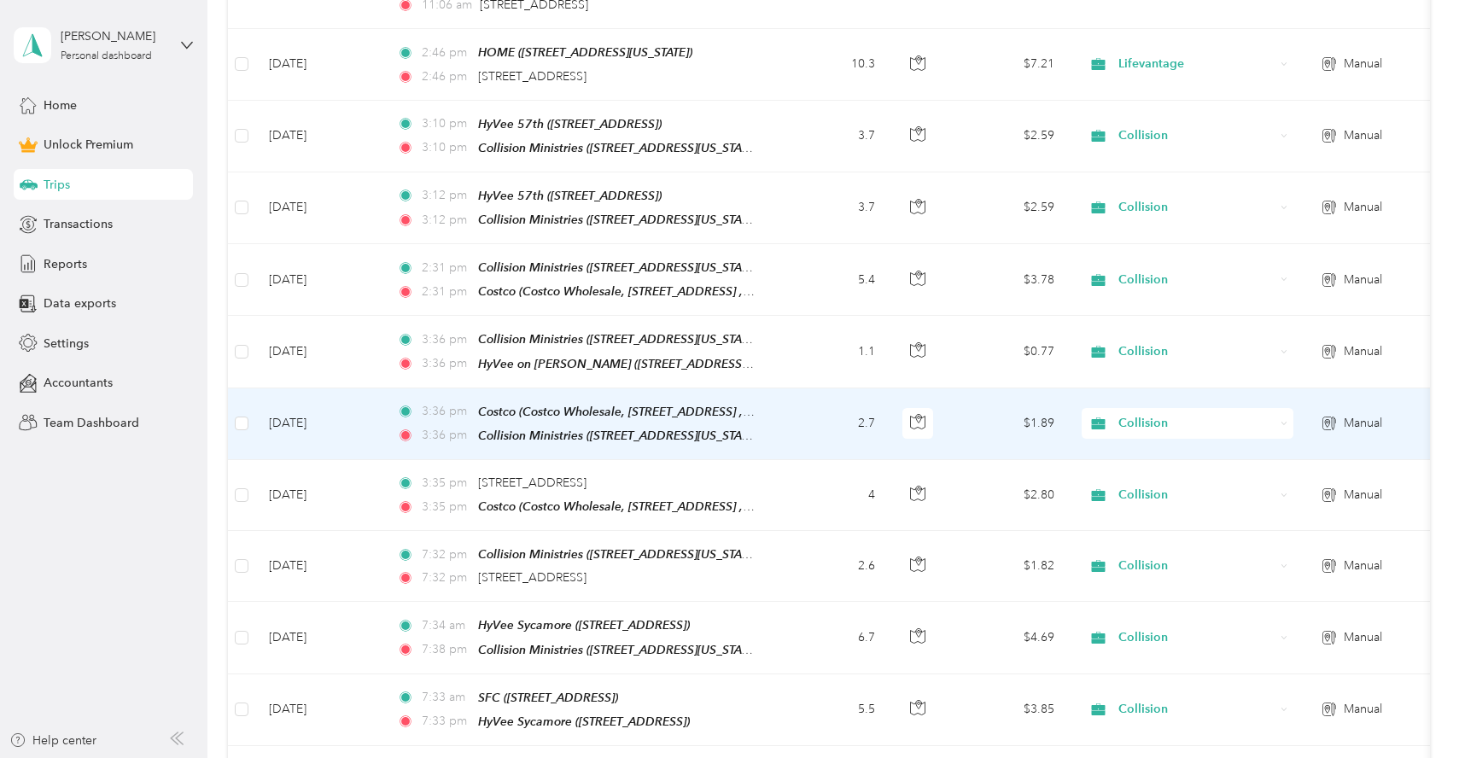
click at [772, 419] on td "3:36 pm Costco (Costco Wholesale, [STREET_ADDRESS][GEOGRAPHIC_DATA]) 3:36 pm Co…" at bounding box center [579, 424] width 393 height 72
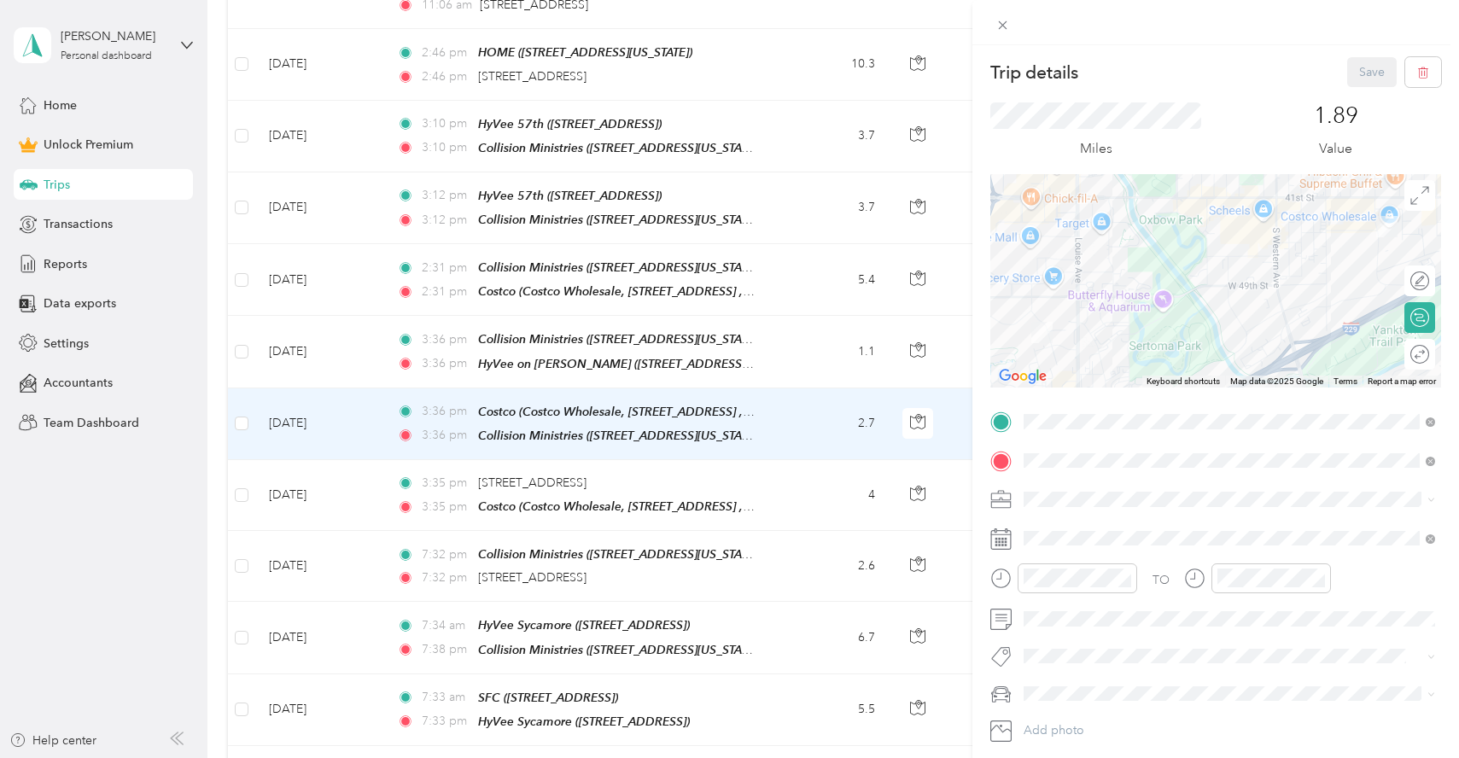
click at [586, 363] on div "Trip details Save This trip cannot be edited because it is either under review,…" at bounding box center [729, 379] width 1459 height 758
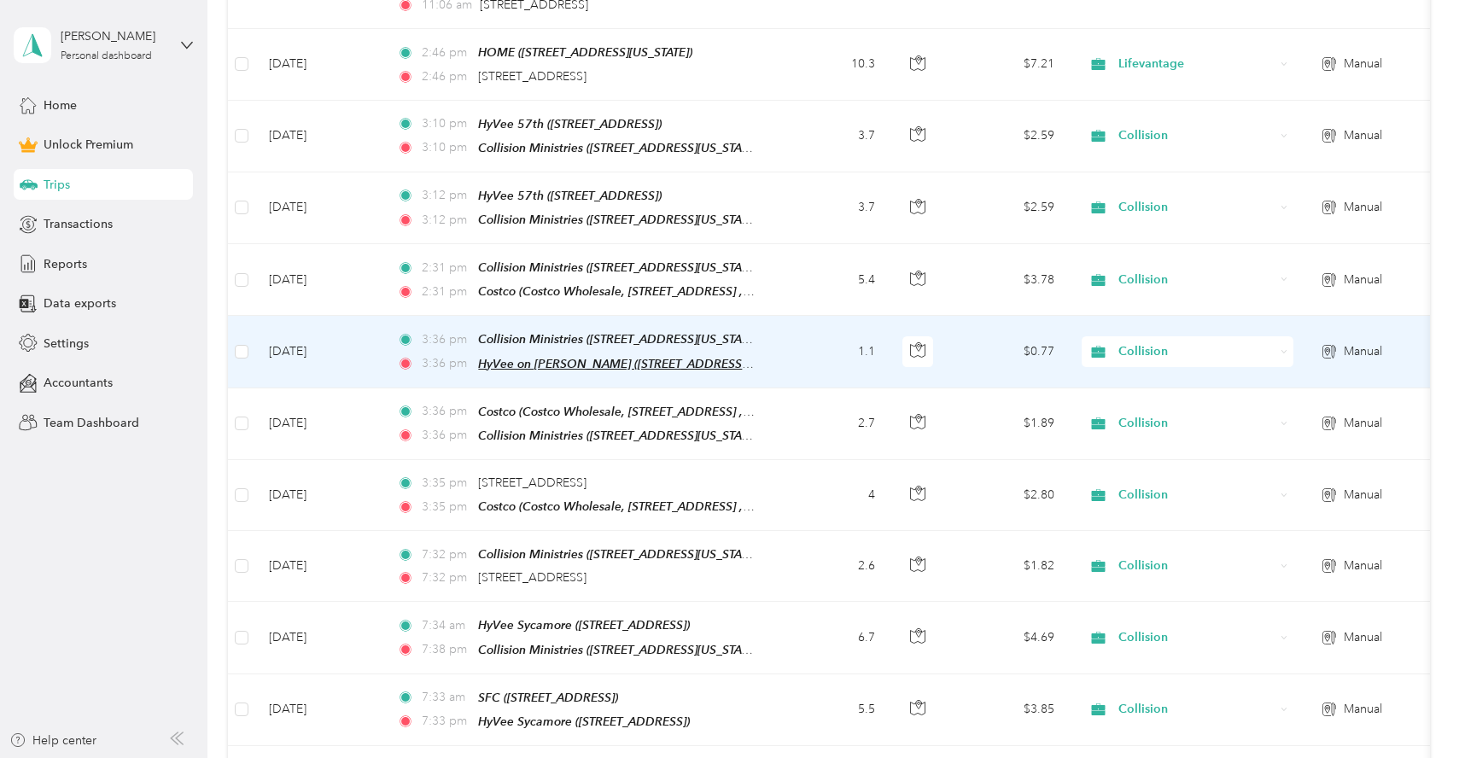
click at [649, 357] on span "HyVee on [PERSON_NAME] ([STREET_ADDRESS][PERSON_NAME][US_STATE])" at bounding box center [691, 364] width 427 height 15
click at [801, 353] on td "1.1" at bounding box center [832, 352] width 113 height 72
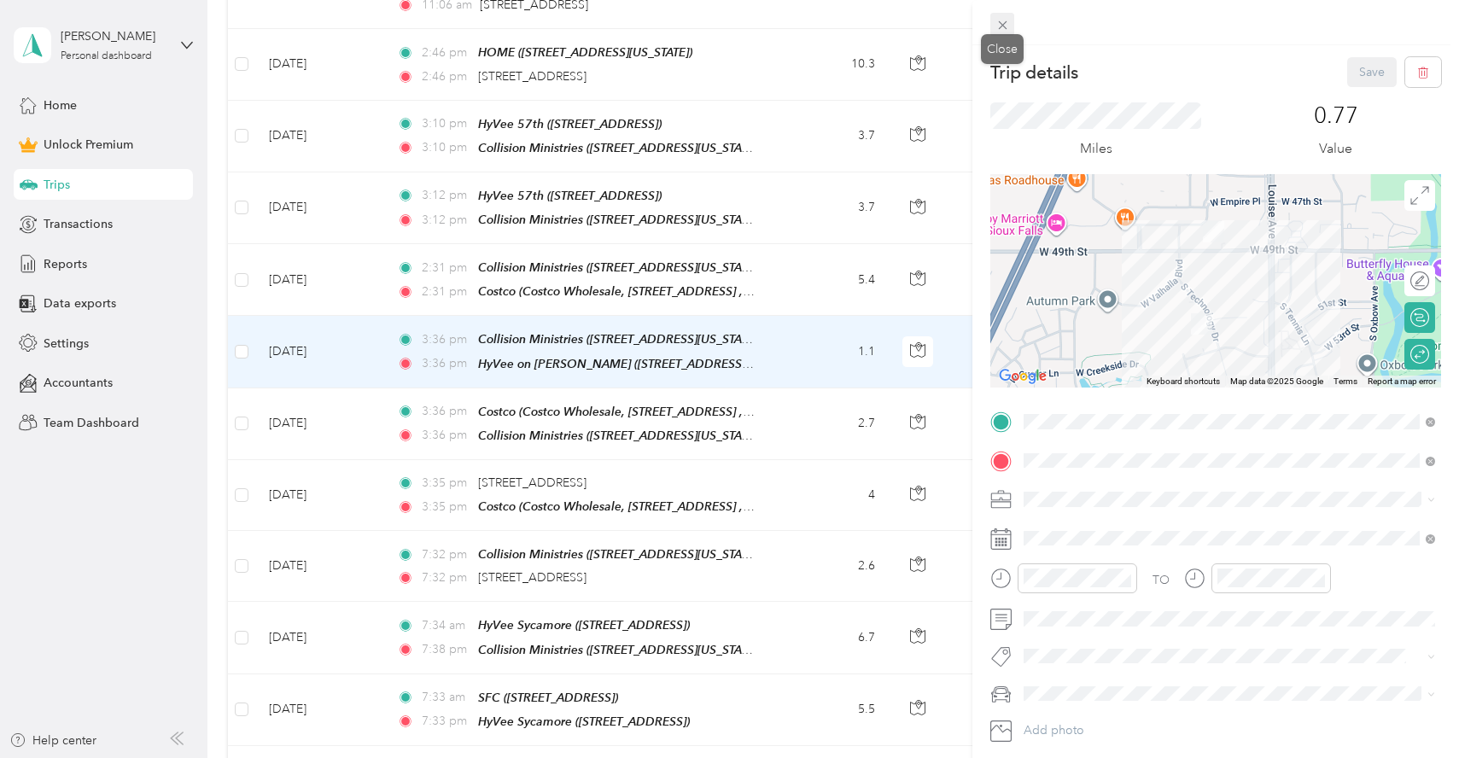
click at [1003, 27] on icon at bounding box center [1002, 25] width 15 height 15
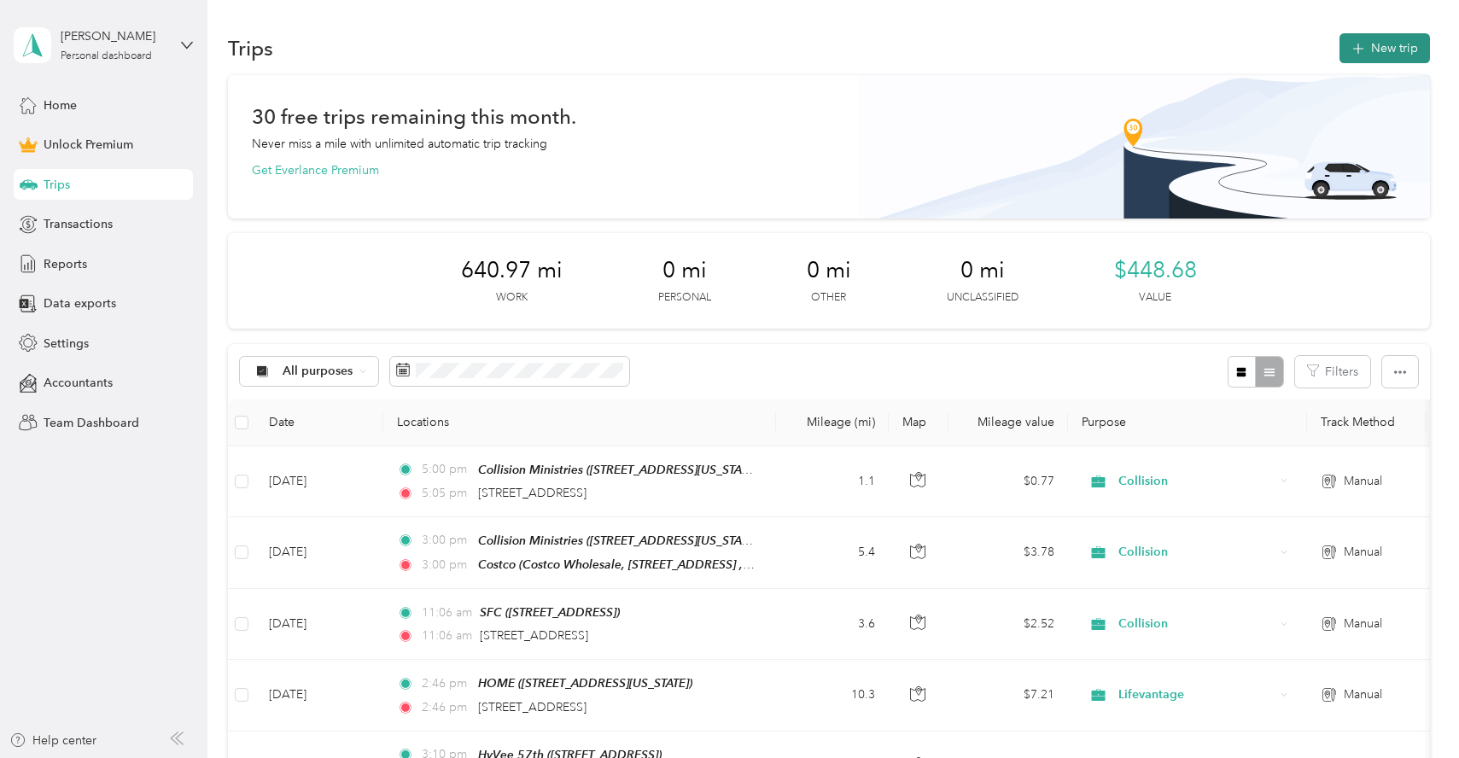
click at [1396, 50] on button "New trip" at bounding box center [1384, 48] width 90 height 30
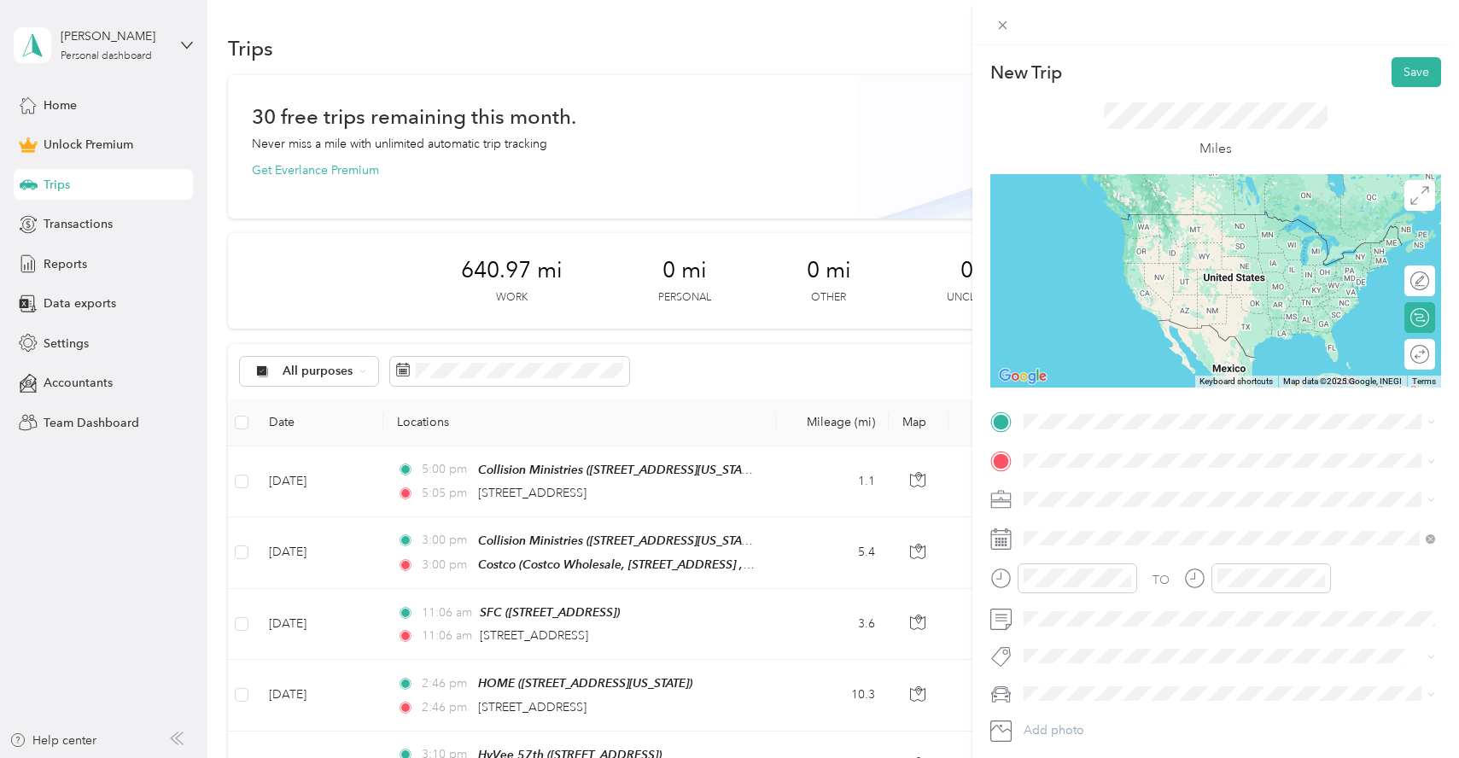
click at [1119, 503] on span "[STREET_ADDRESS][US_STATE]" at bounding box center [1141, 507] width 171 height 15
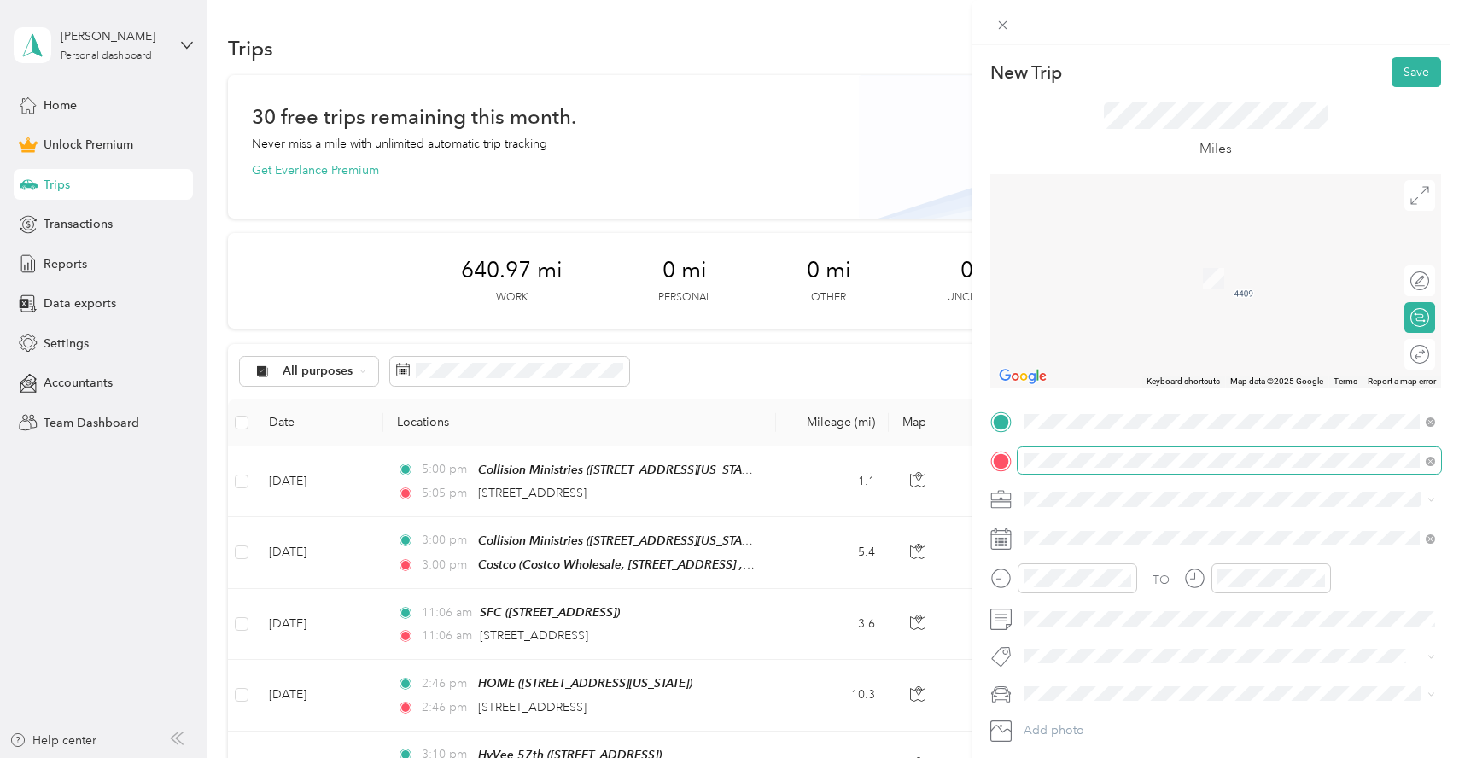
click at [1119, 452] on span at bounding box center [1229, 460] width 423 height 27
click at [1132, 527] on span "[STREET_ADDRESS][US_STATE]" at bounding box center [1141, 518] width 171 height 15
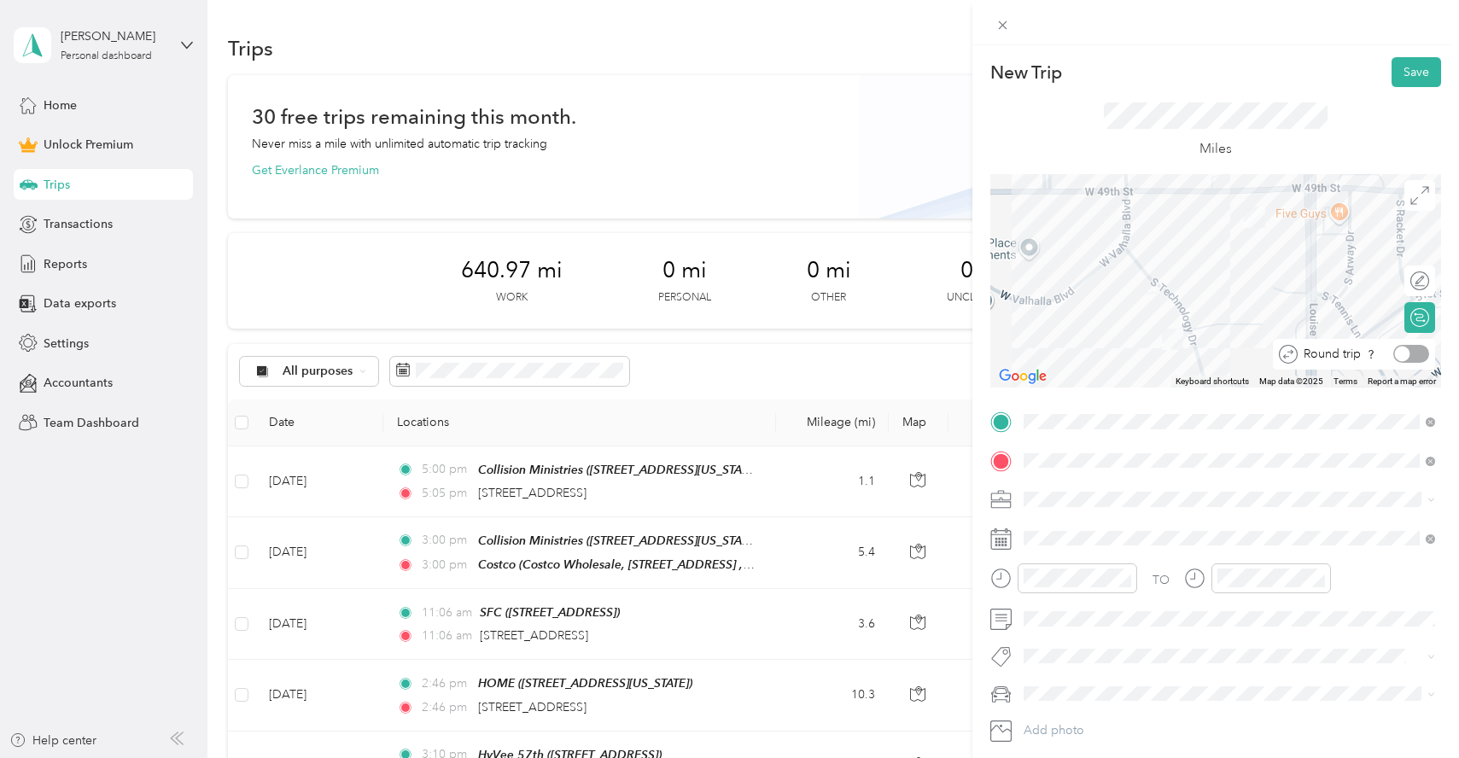
click at [1421, 357] on div at bounding box center [1411, 354] width 36 height 18
click at [1052, 590] on span "Lifevantage" at bounding box center [1060, 589] width 61 height 15
click at [1053, 613] on span "Collision" at bounding box center [1053, 619] width 46 height 15
click at [1414, 72] on button "Save" at bounding box center [1416, 72] width 50 height 30
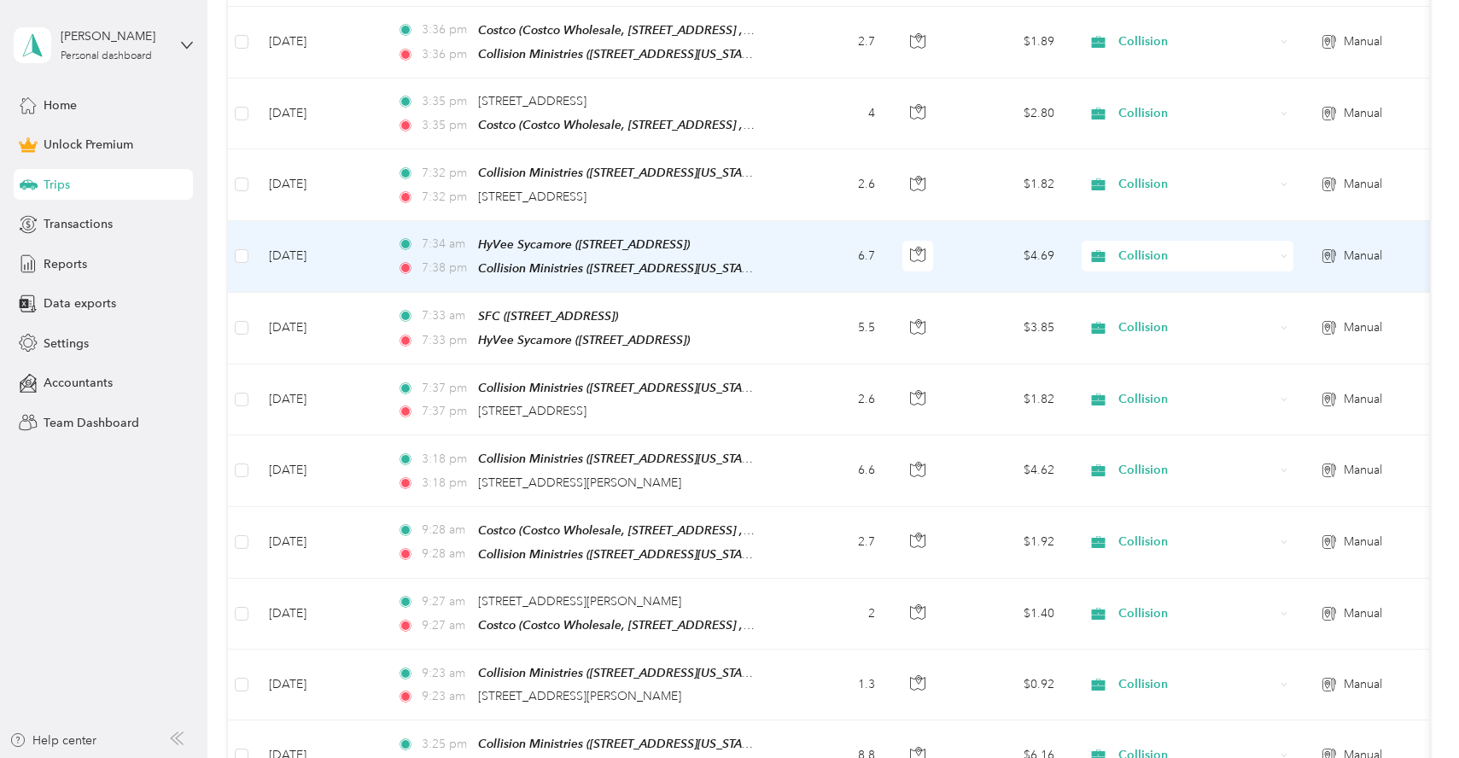
scroll to position [1088, 0]
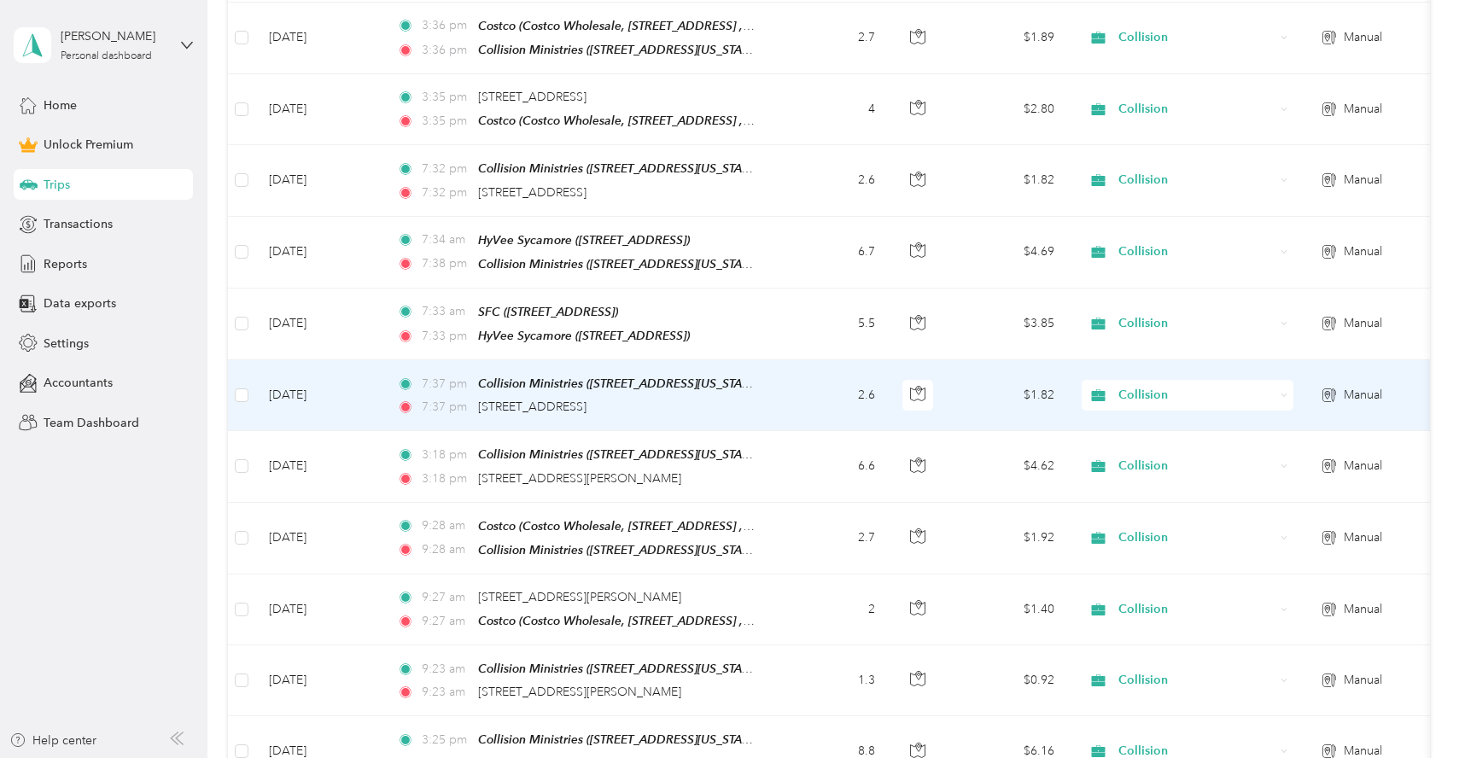
click at [814, 388] on td "2.6" at bounding box center [832, 395] width 113 height 71
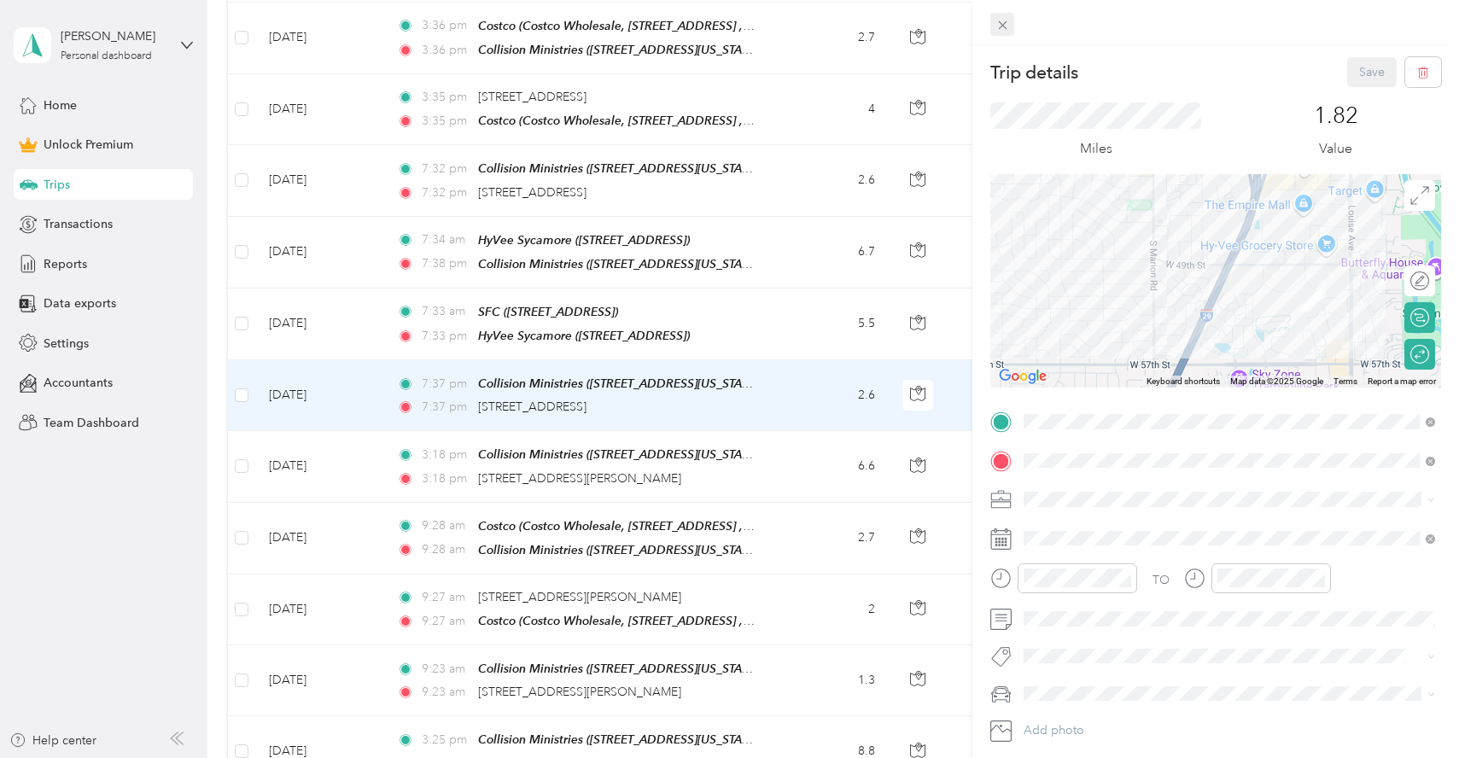
click at [1003, 26] on icon at bounding box center [1002, 25] width 9 height 9
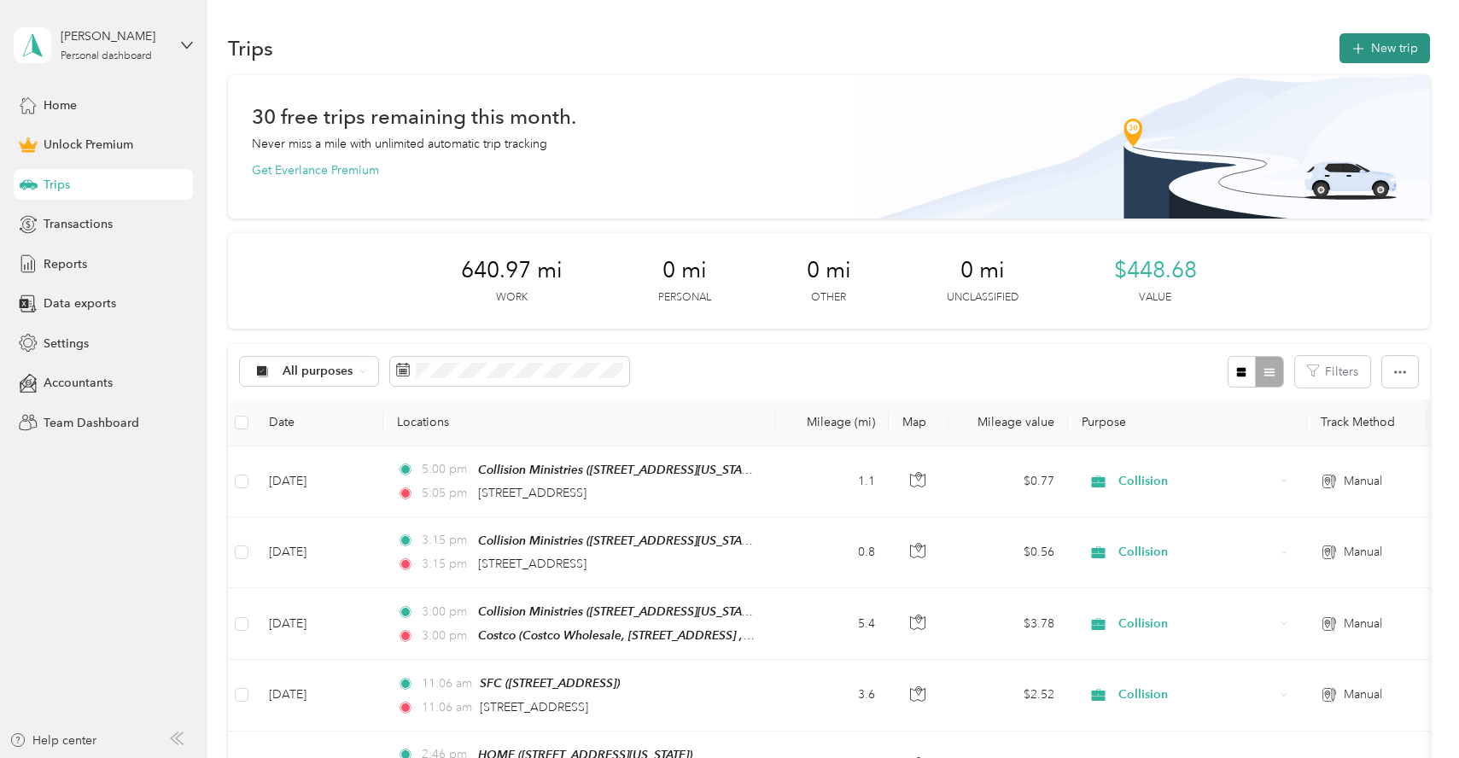
click at [1390, 44] on button "New trip" at bounding box center [1384, 48] width 90 height 30
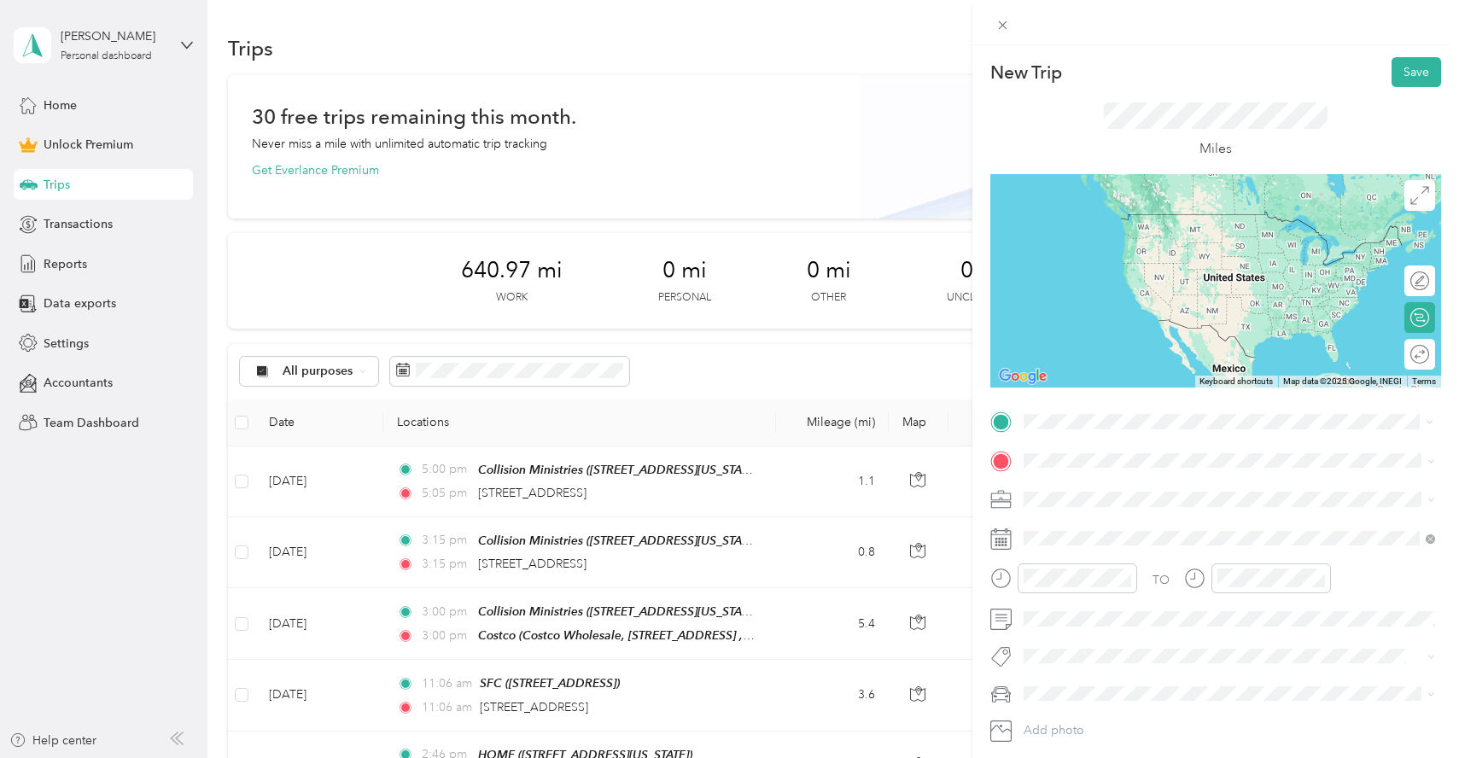
click at [1112, 488] on strong "Collision Ministries" at bounding box center [1109, 488] width 107 height 15
click at [1094, 489] on span "[STREET_ADDRESS][US_STATE]" at bounding box center [1141, 482] width 171 height 15
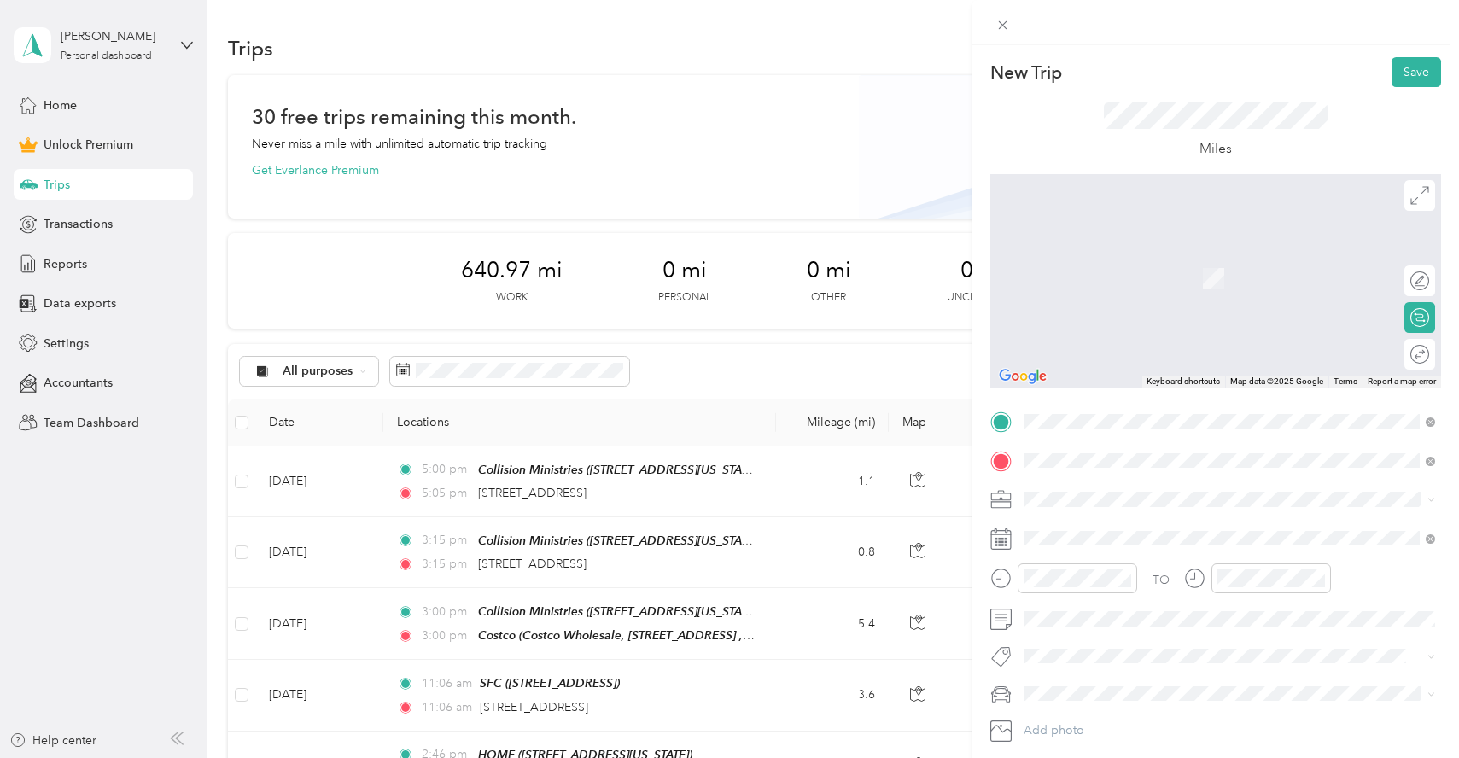
click at [1105, 545] on span "[STREET_ADDRESS][US_STATE]" at bounding box center [1141, 547] width 171 height 15
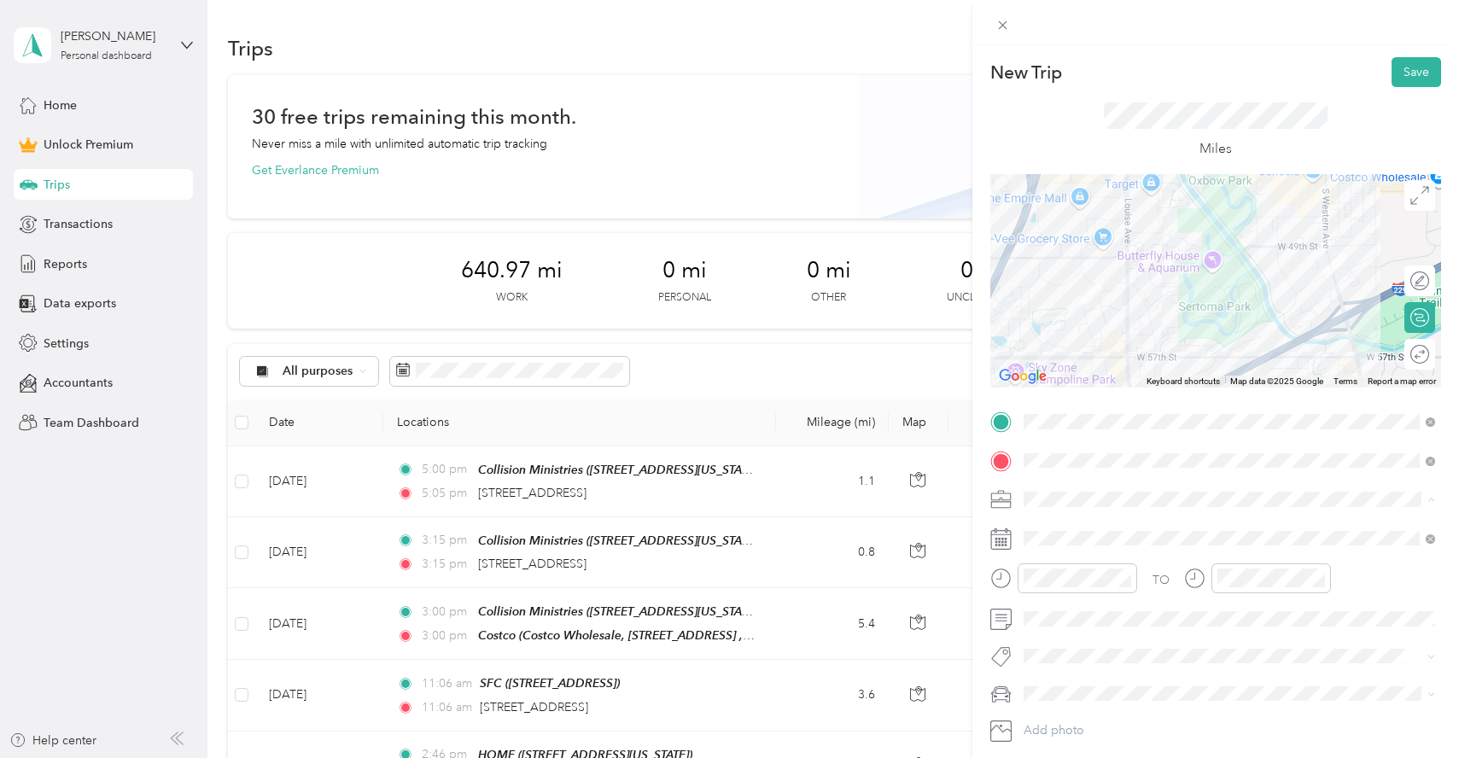
click at [1057, 610] on div "Collision" at bounding box center [1230, 619] width 400 height 18
click at [1426, 75] on button "Save" at bounding box center [1416, 72] width 50 height 30
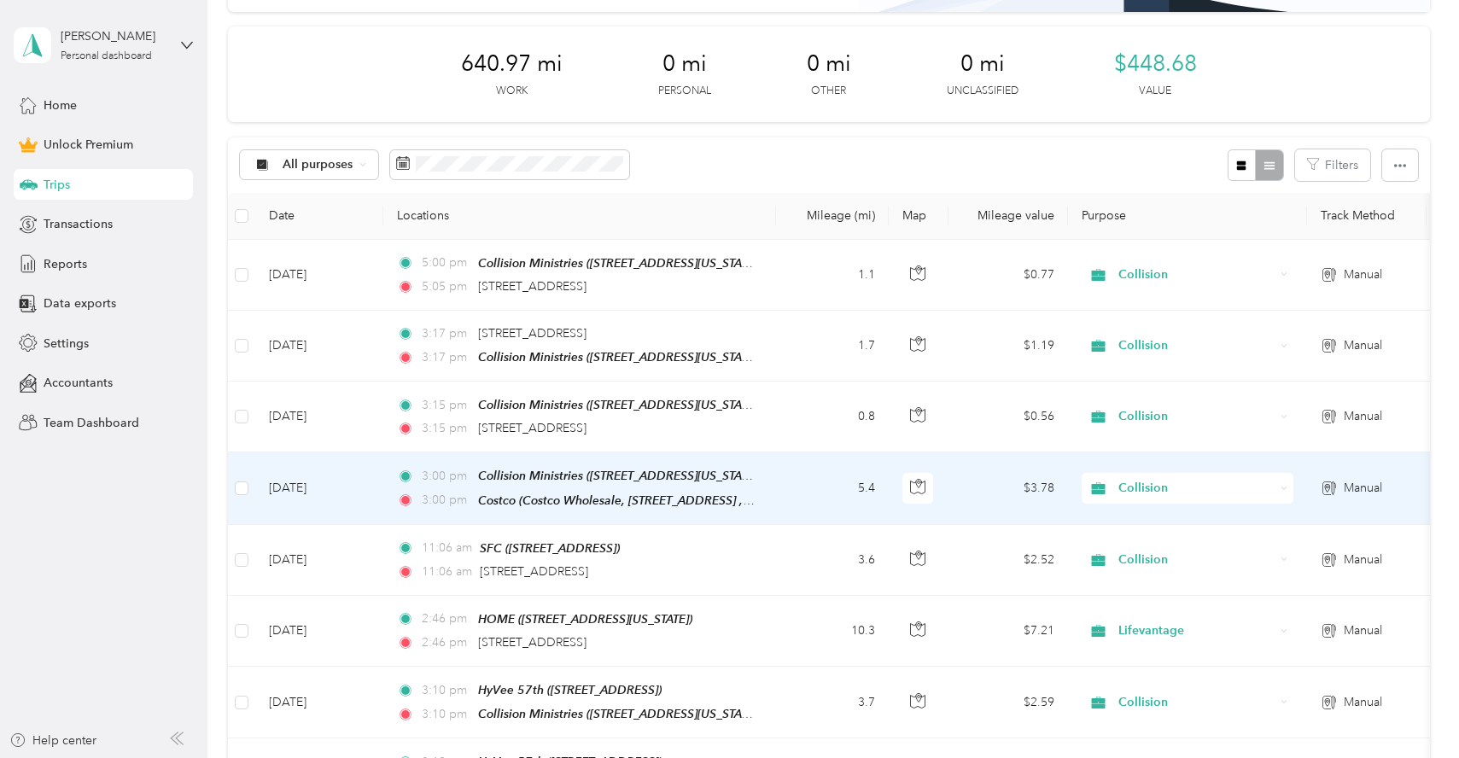
scroll to position [210, 0]
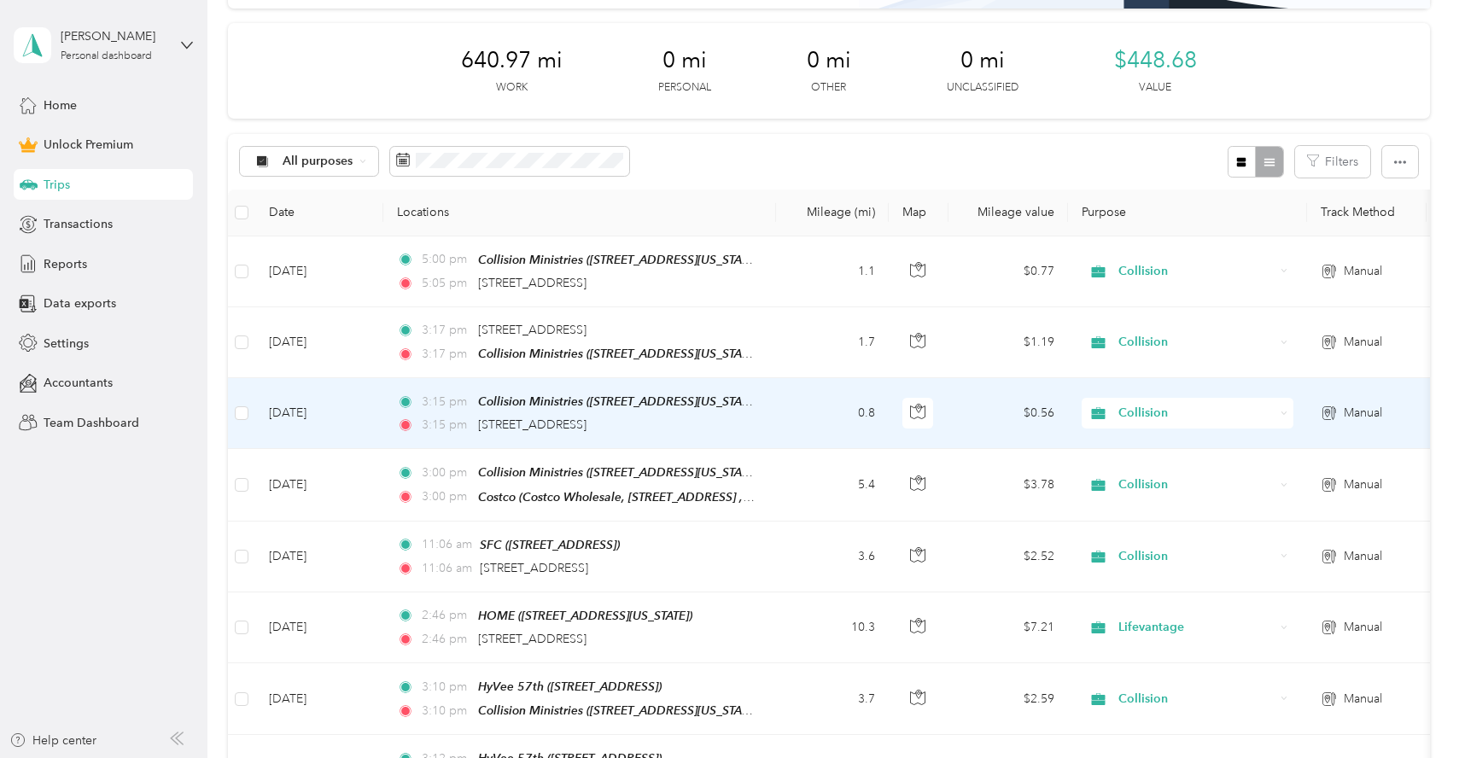
click at [825, 417] on td "0.8" at bounding box center [832, 413] width 113 height 71
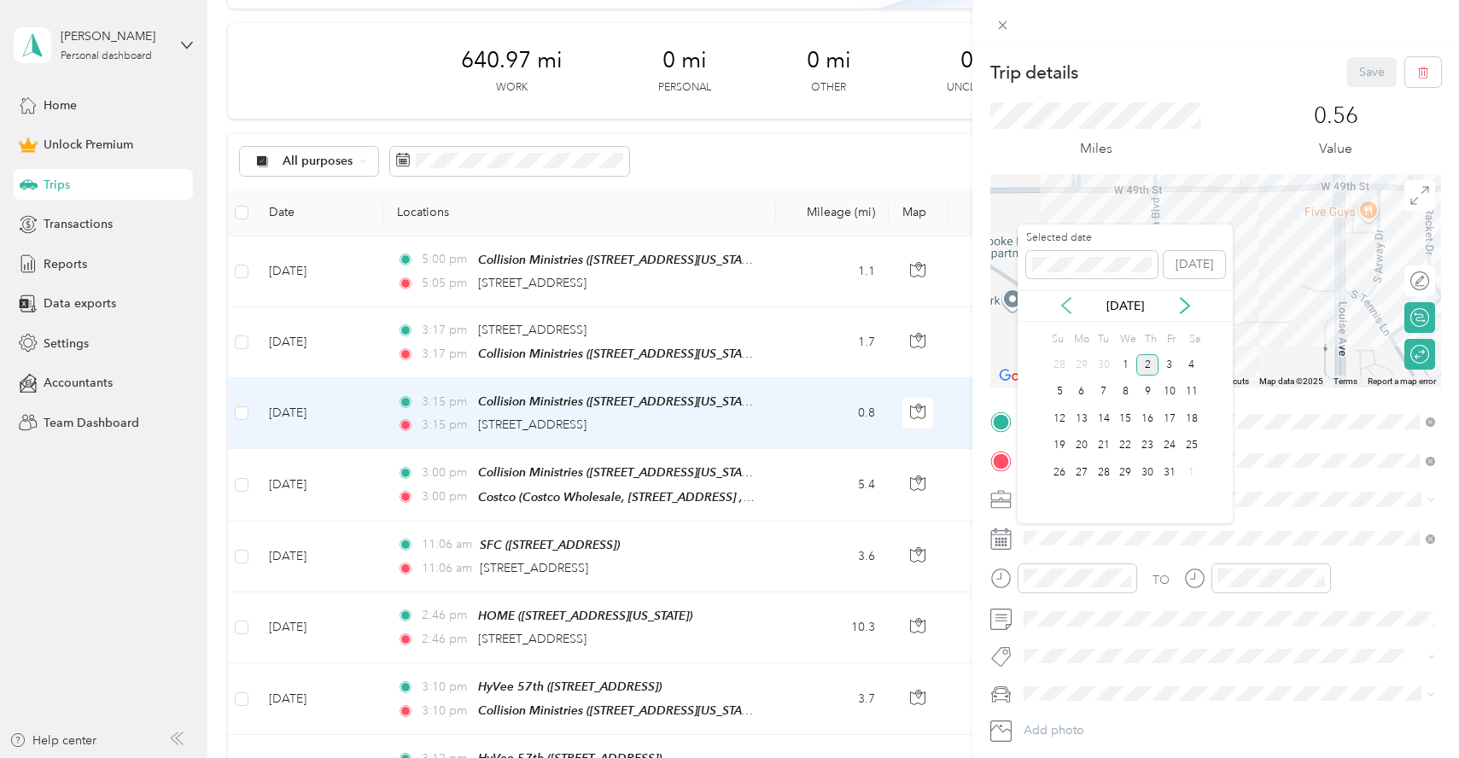
click at [1067, 306] on icon at bounding box center [1066, 305] width 17 height 17
click at [1084, 392] on div "8" at bounding box center [1081, 392] width 22 height 21
click at [1149, 421] on div "18" at bounding box center [1147, 418] width 22 height 21
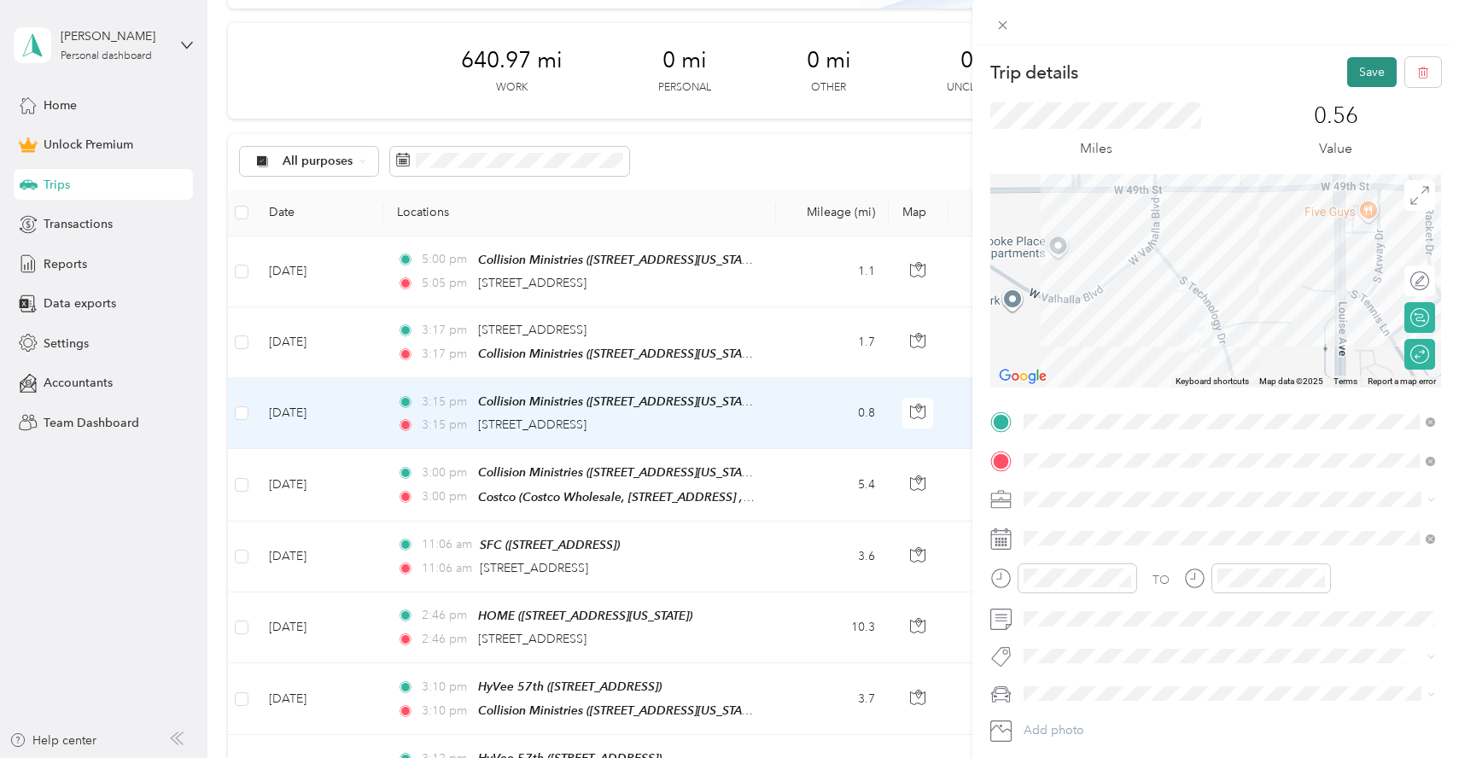
click at [1367, 73] on button "Save" at bounding box center [1372, 72] width 50 height 30
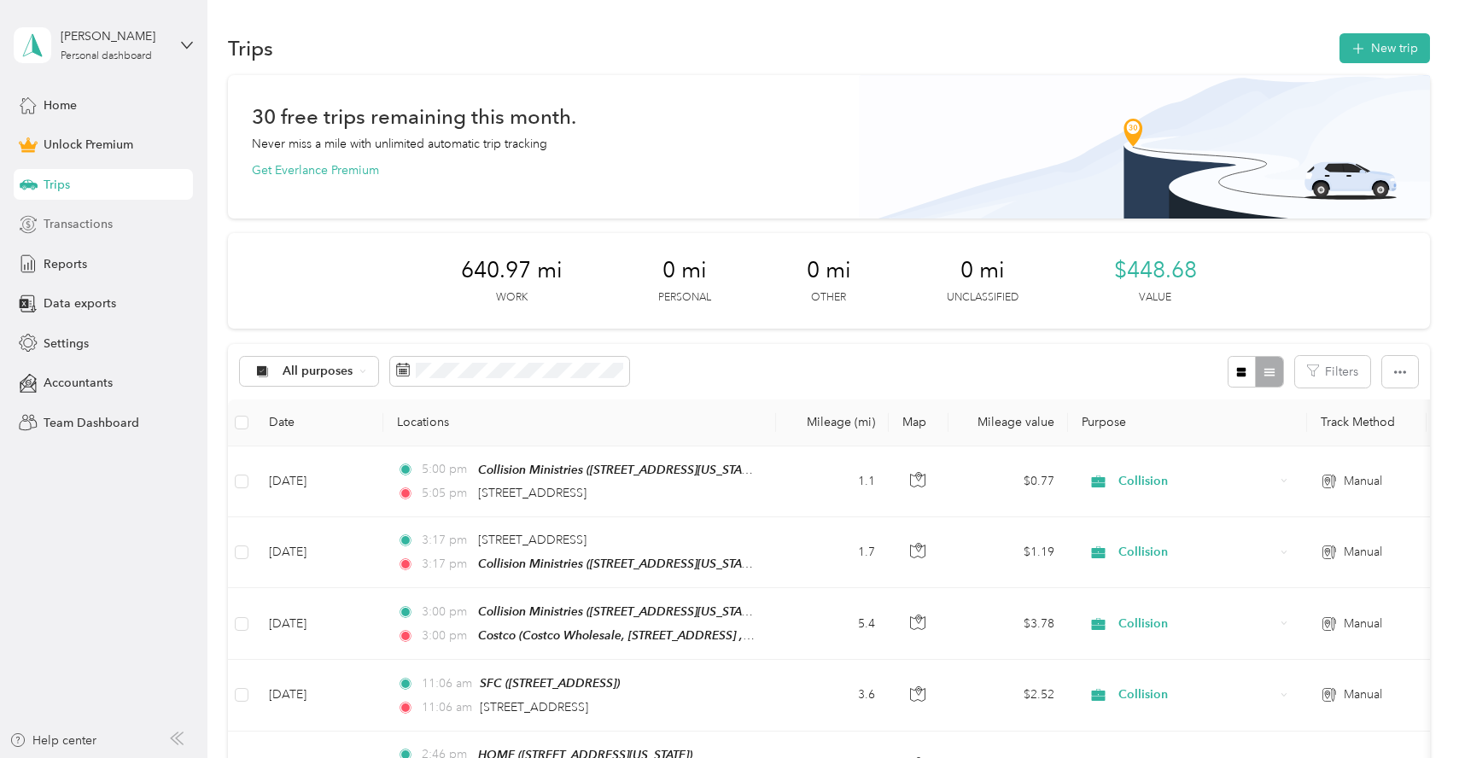
click at [83, 223] on span "Transactions" at bounding box center [78, 224] width 69 height 18
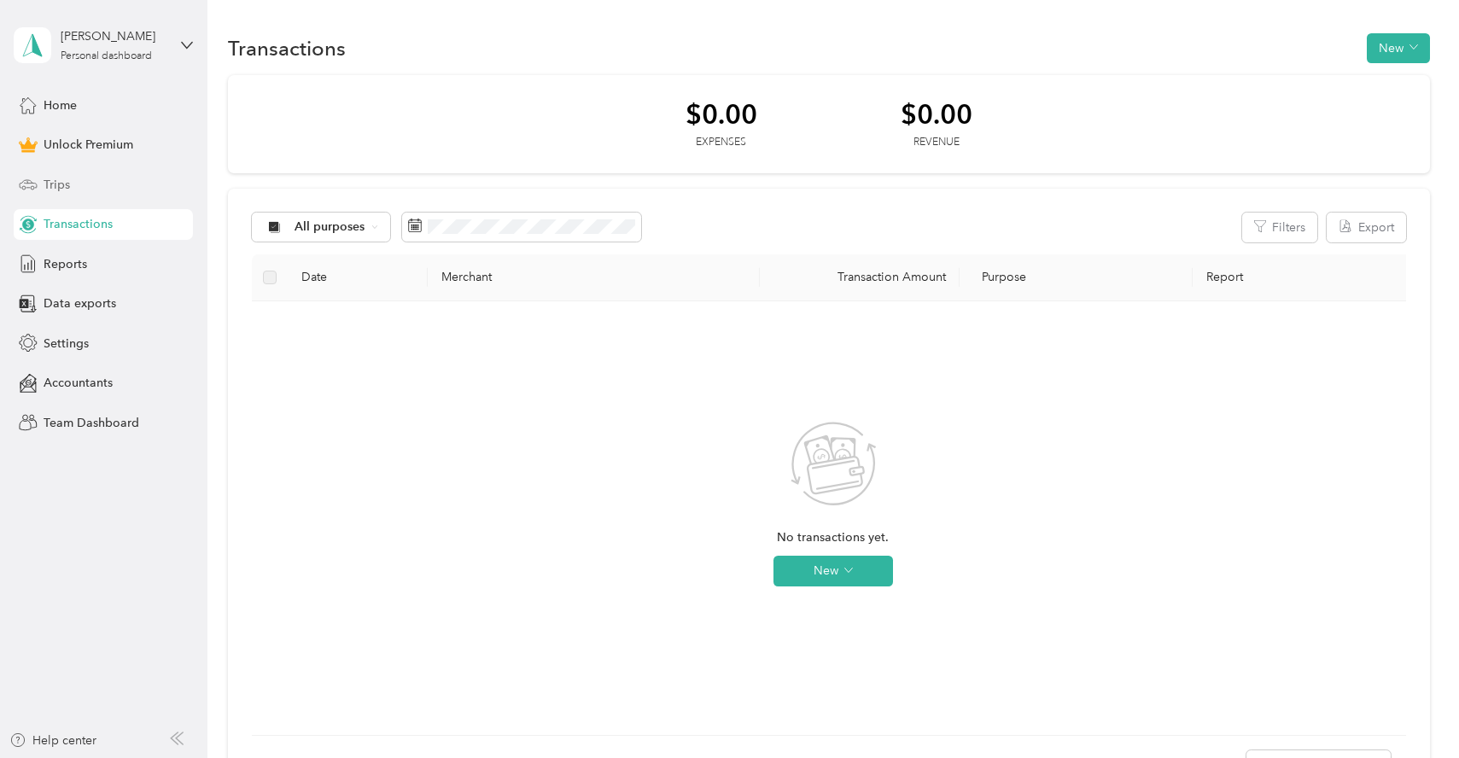
click at [61, 190] on span "Trips" at bounding box center [57, 185] width 26 height 18
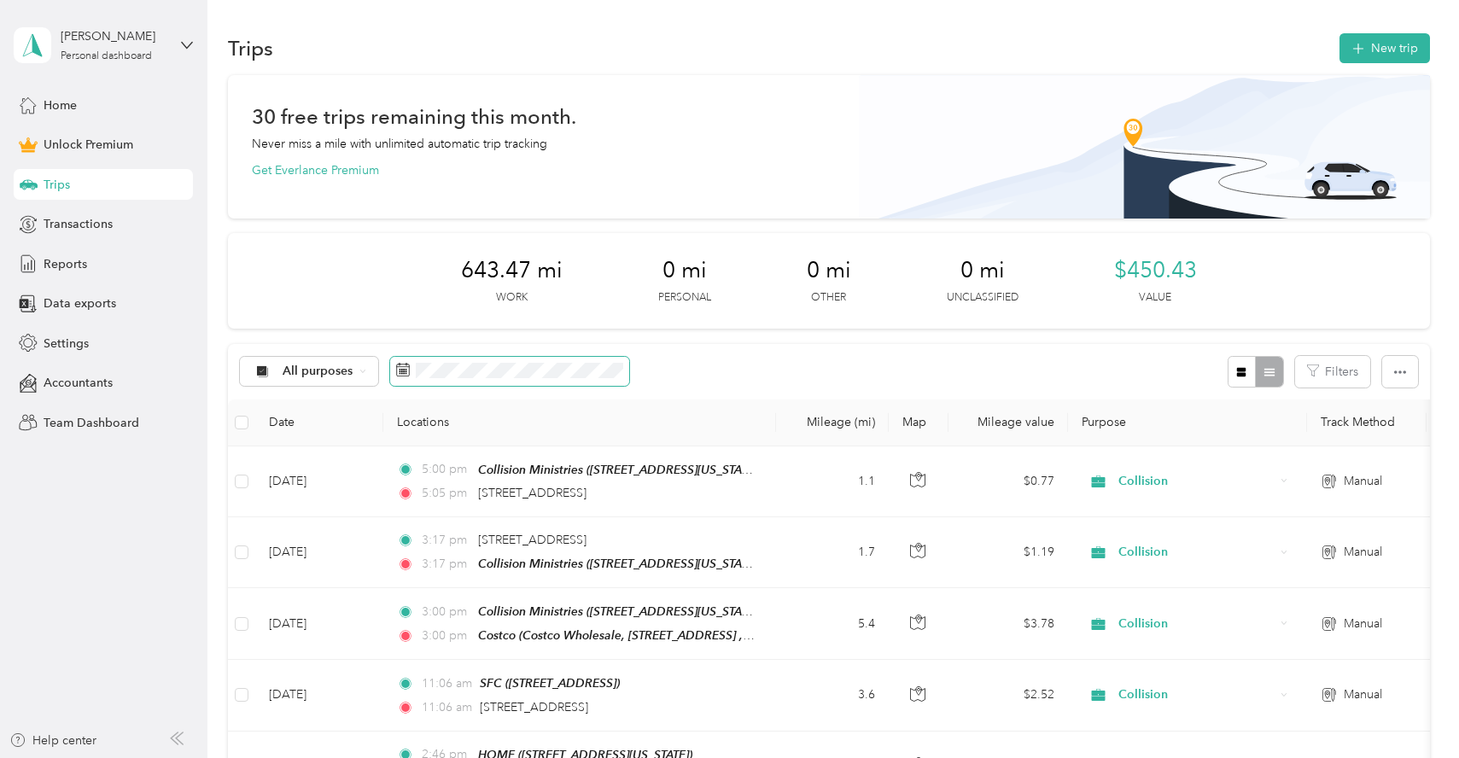
click at [461, 361] on span at bounding box center [509, 371] width 239 height 29
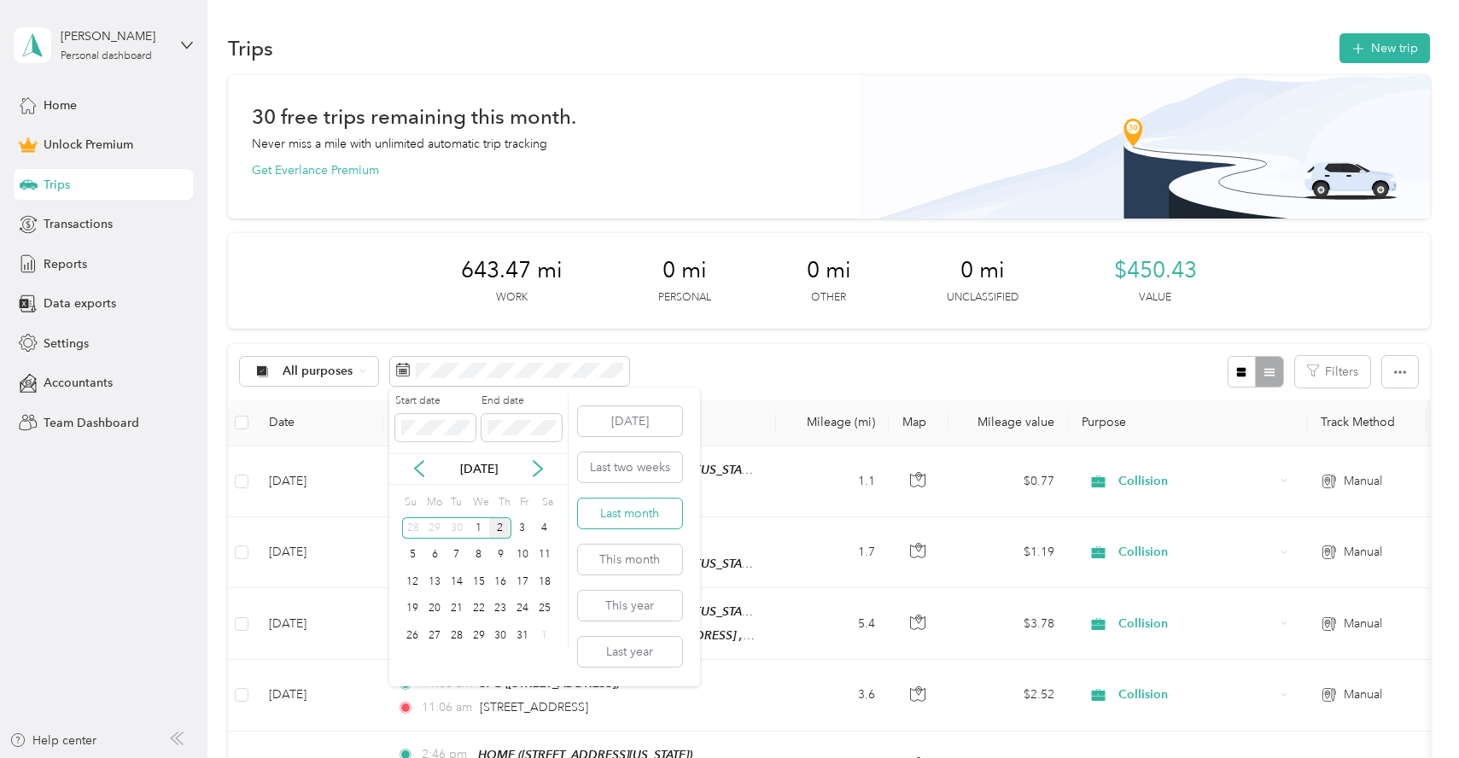
click at [631, 510] on button "Last month" at bounding box center [630, 514] width 104 height 30
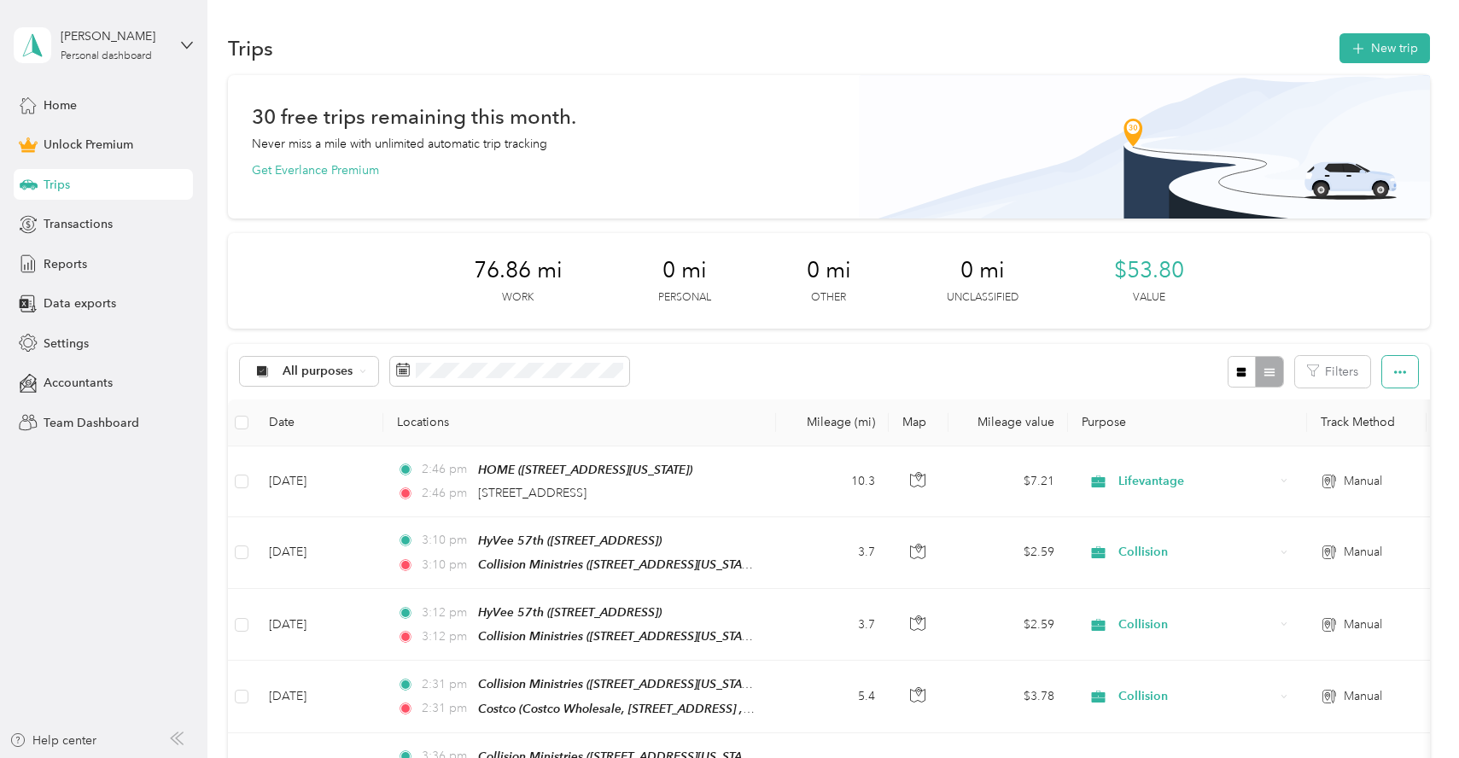
click at [1412, 381] on button "button" at bounding box center [1400, 372] width 36 height 32
click at [1393, 440] on span "Export" at bounding box center [1384, 434] width 36 height 15
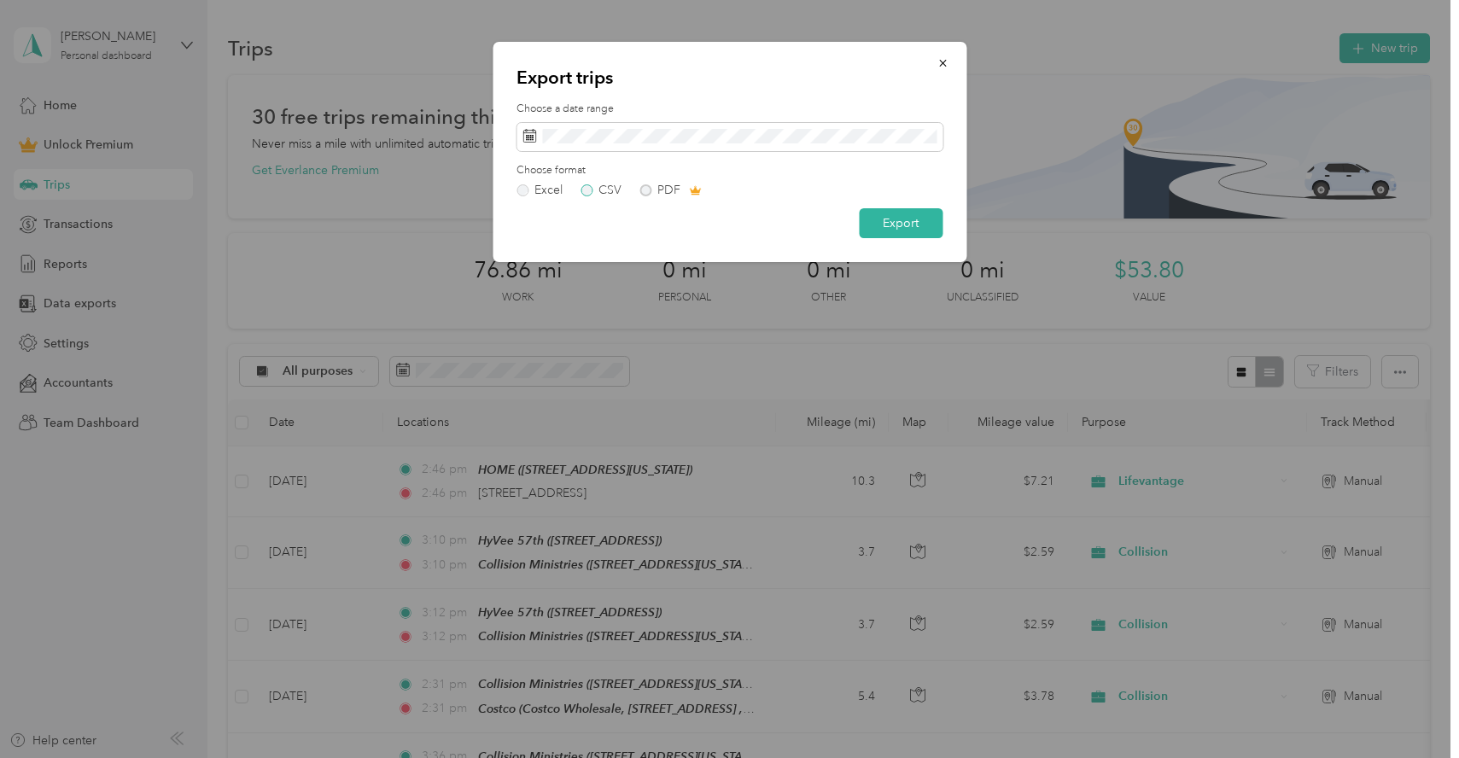
click at [587, 190] on label "CSV" at bounding box center [600, 190] width 41 height 12
click at [899, 225] on button "Export" at bounding box center [901, 223] width 84 height 30
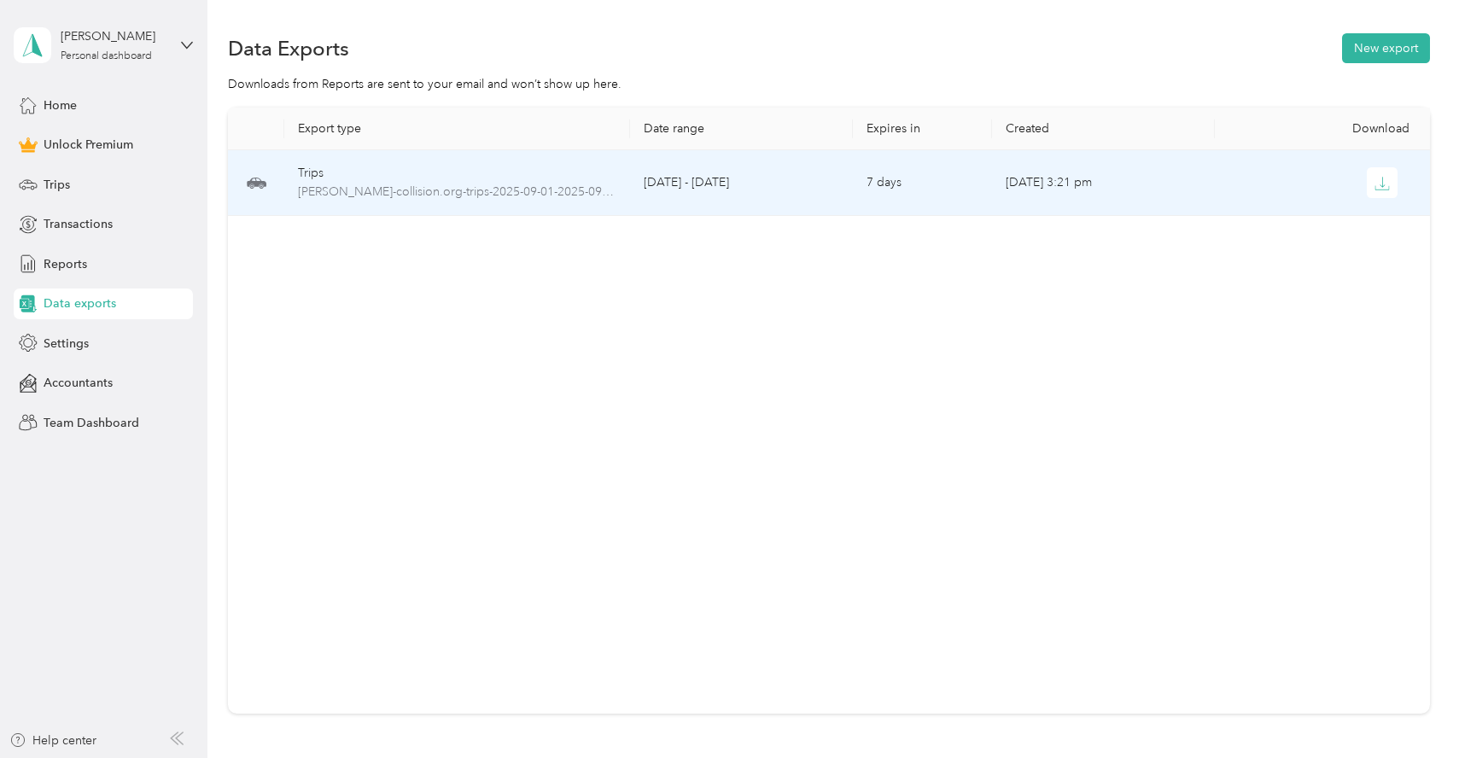
click at [1046, 184] on td "[DATE] 3:21 pm" at bounding box center [1103, 183] width 223 height 66
click at [478, 189] on span "[PERSON_NAME]-collision.org-trips-2025-09-01-2025-09-30.csv" at bounding box center [457, 192] width 318 height 19
click at [464, 193] on span "[PERSON_NAME]-collision.org-trips-2025-09-01-2025-09-30.csv" at bounding box center [457, 192] width 318 height 19
click at [377, 191] on span "[PERSON_NAME]-collision.org-trips-2025-09-01-2025-09-30.csv" at bounding box center [457, 192] width 318 height 19
click at [490, 185] on span "[PERSON_NAME]-collision.org-trips-2025-09-01-2025-09-30.csv" at bounding box center [457, 192] width 318 height 19
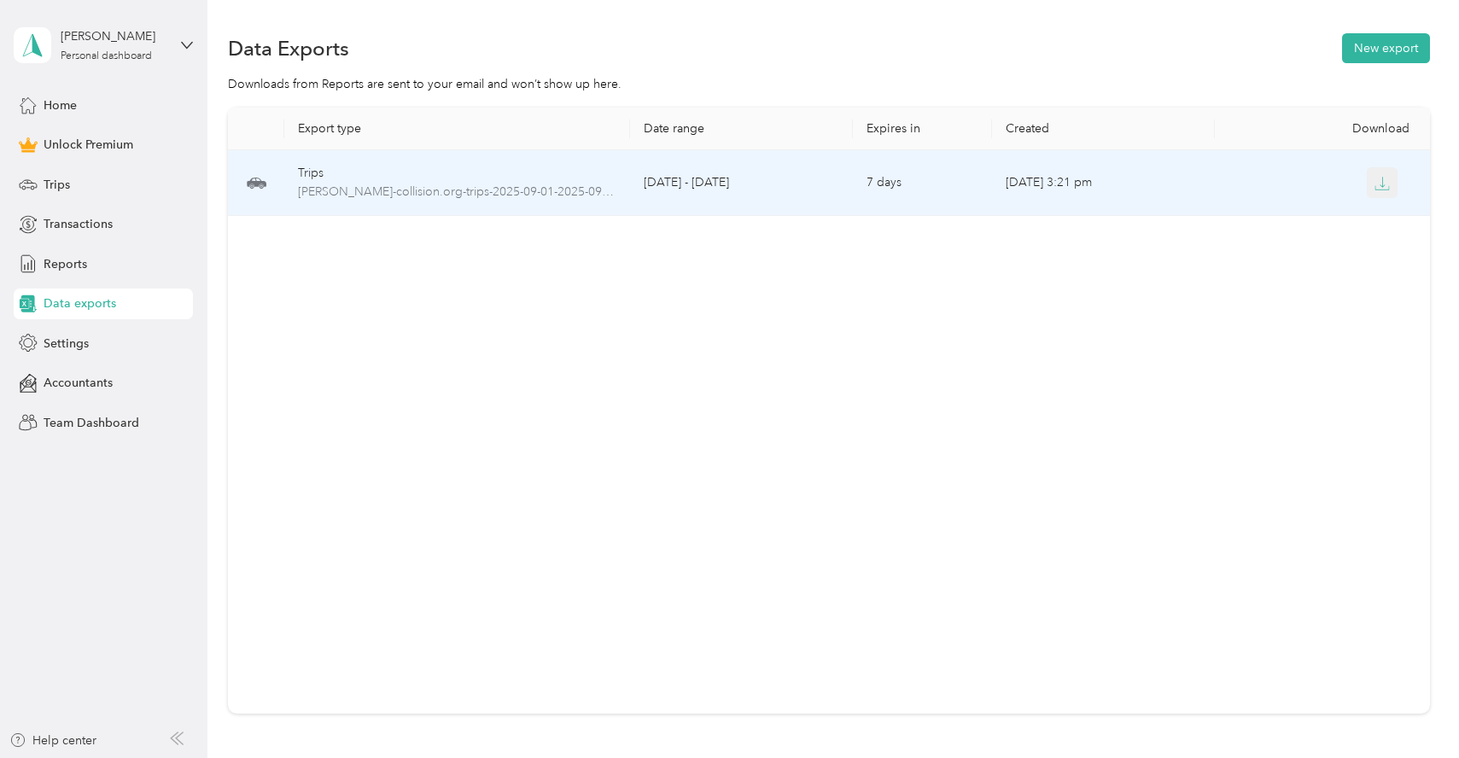
click at [1391, 185] on button "button" at bounding box center [1382, 182] width 31 height 31
click at [525, 195] on span "[PERSON_NAME]-collision.org-trips-2025-09-01-2025-09-30.csv" at bounding box center [457, 192] width 318 height 19
click at [495, 188] on span "[PERSON_NAME]-collision.org-trips-2025-09-01-2025-09-30.csv" at bounding box center [457, 192] width 318 height 19
